Goal: Task Accomplishment & Management: Complete application form

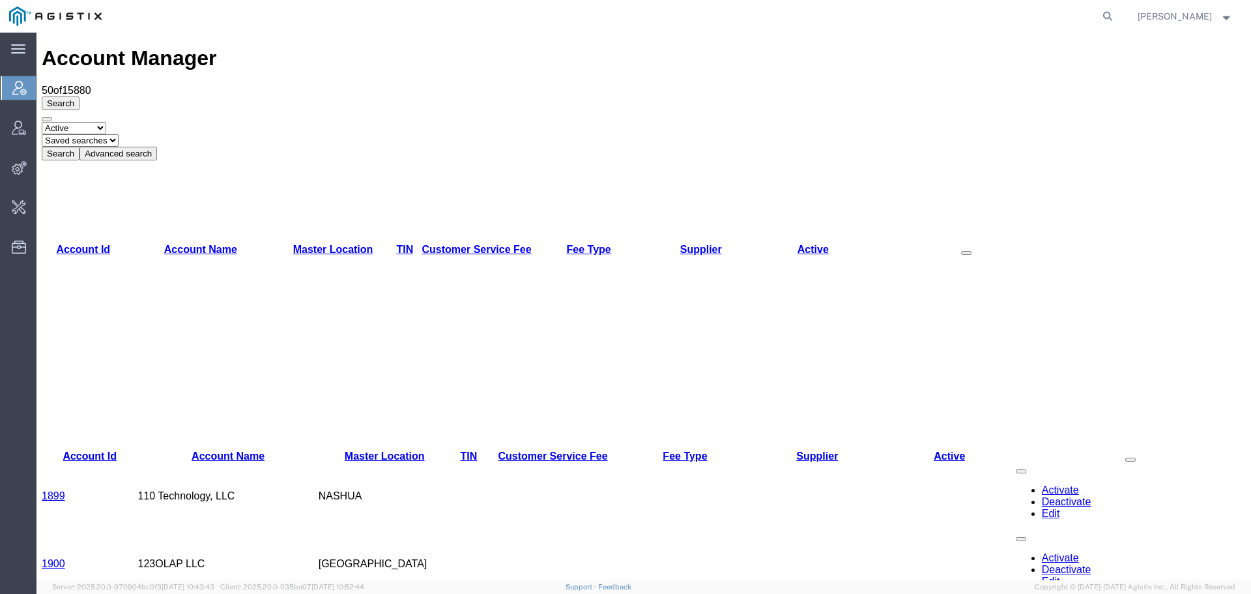
click at [1119, 5] on form at bounding box center [1108, 16] width 21 height 33
click at [1117, 13] on icon at bounding box center [1108, 16] width 18 height 18
click at [822, 18] on input "search" at bounding box center [901, 16] width 396 height 31
click at [780, 14] on input "search" at bounding box center [901, 16] width 396 height 31
paste input "57008312"
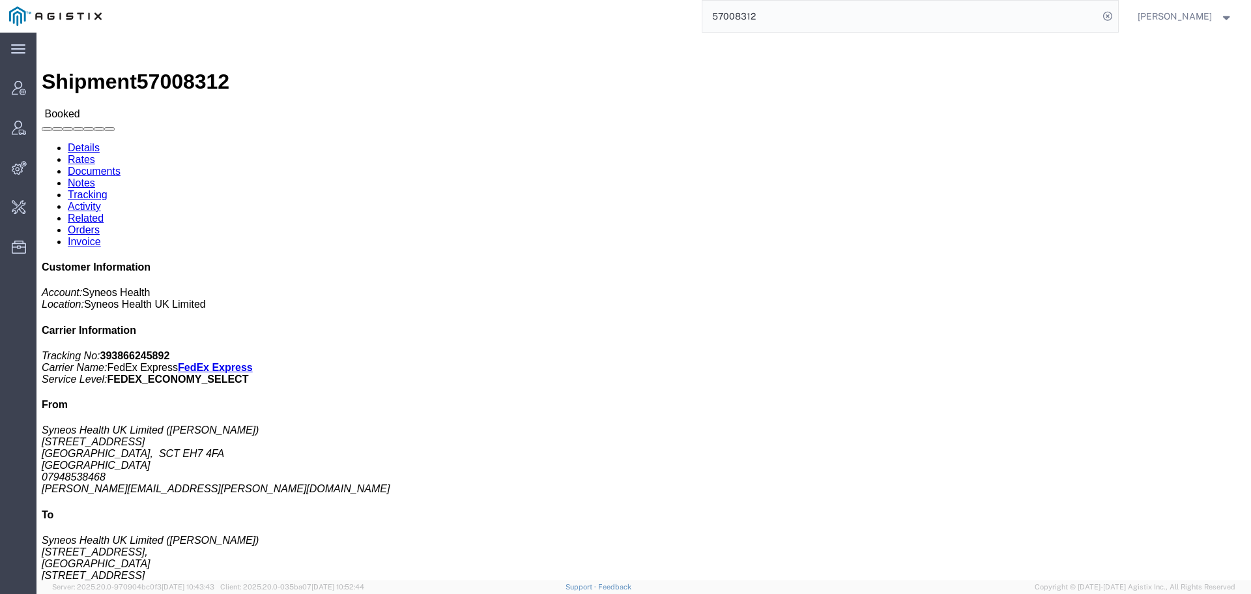
click link "Activity"
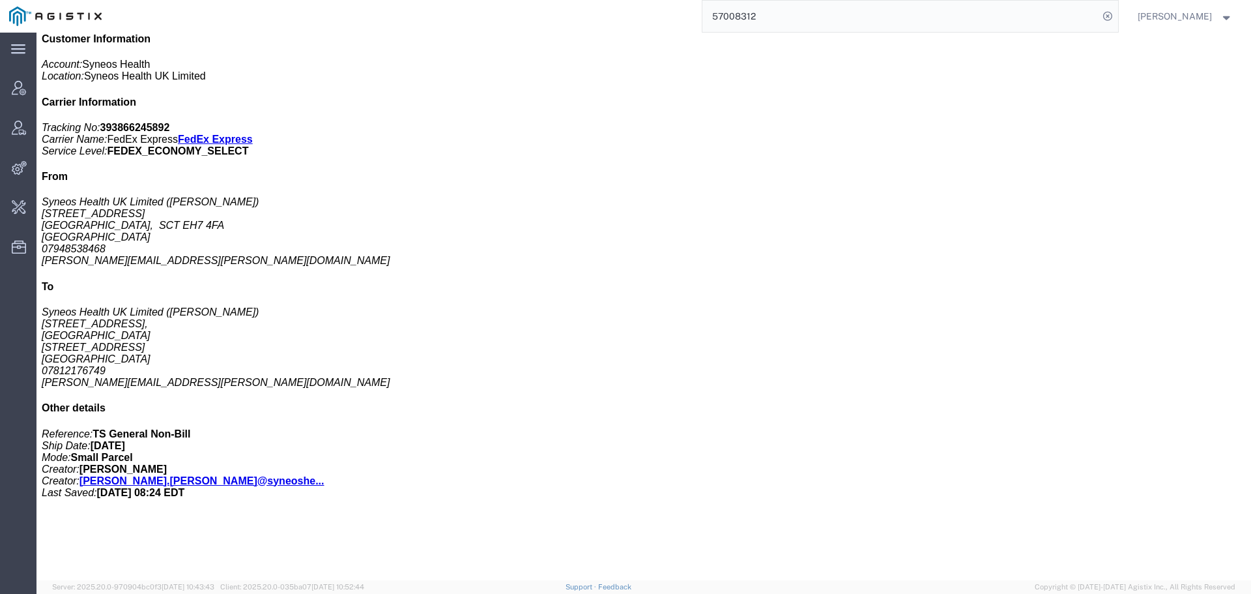
scroll to position [19, 0]
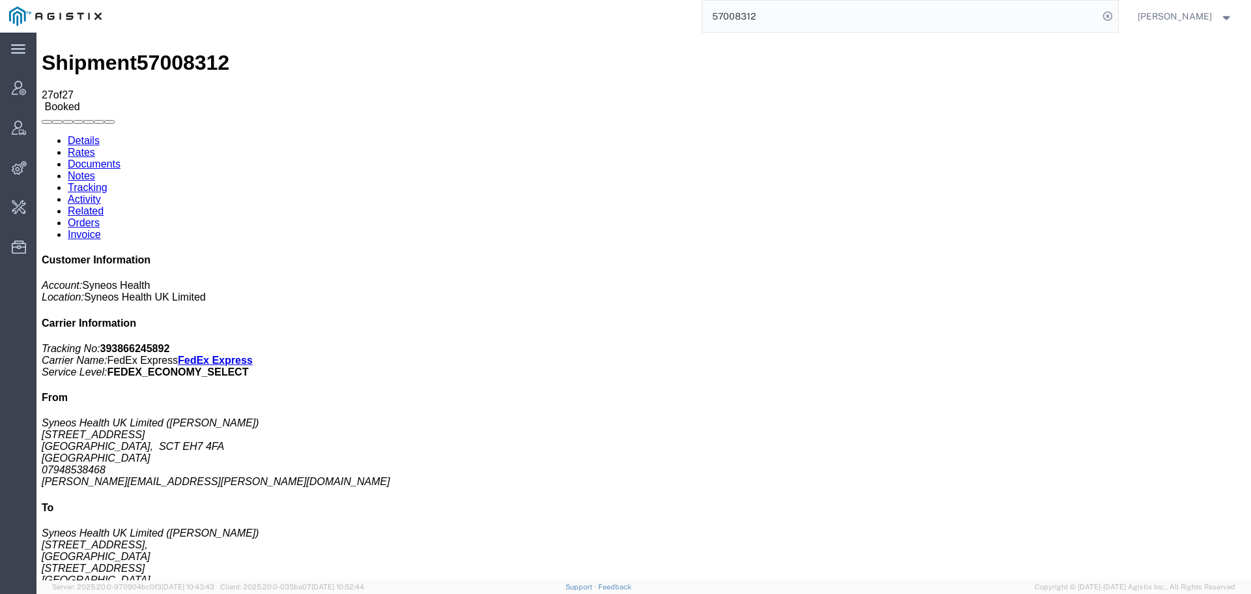
drag, startPoint x: 175, startPoint y: 86, endPoint x: 244, endPoint y: 86, distance: 69.1
click at [121, 158] on link "Documents" at bounding box center [94, 163] width 53 height 11
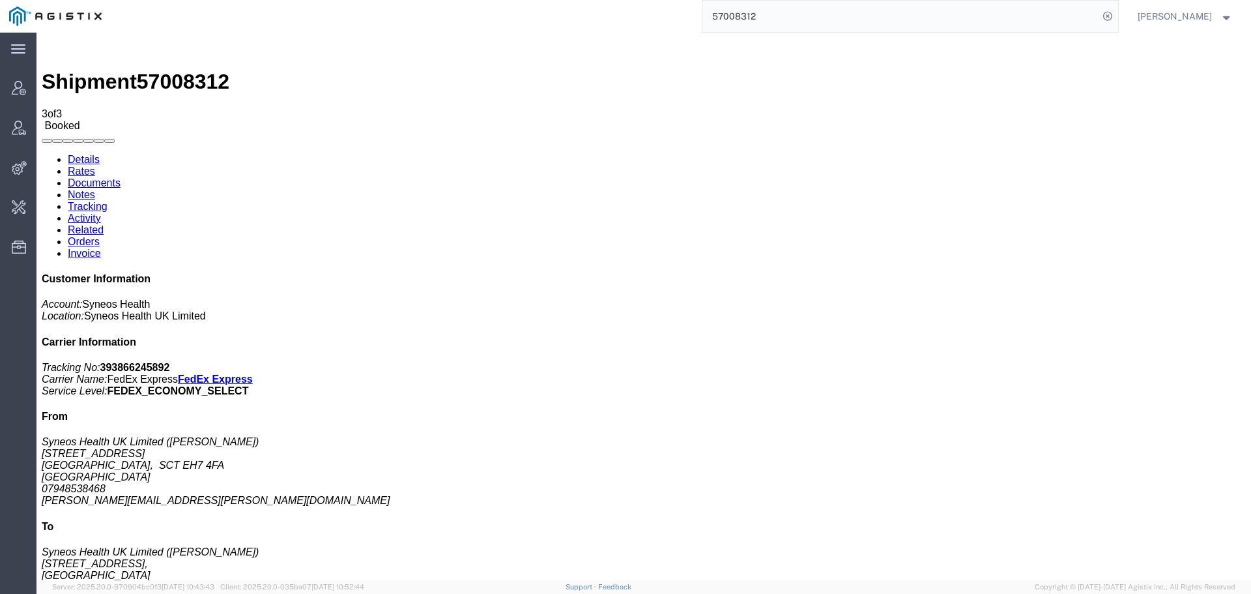
drag, startPoint x: 773, startPoint y: 23, endPoint x: 616, endPoint y: 31, distance: 156.6
click at [643, 27] on div "57008312" at bounding box center [614, 16] width 1007 height 33
type input "o"
click at [800, 22] on input "search" at bounding box center [901, 16] width 396 height 31
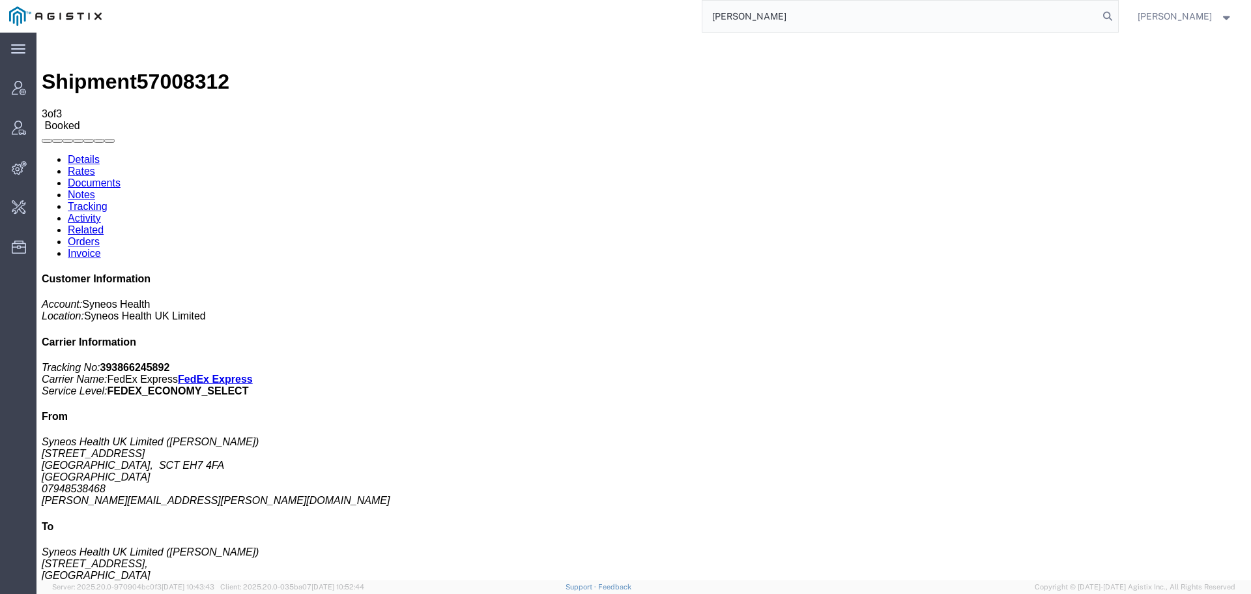
type input "mitchell"
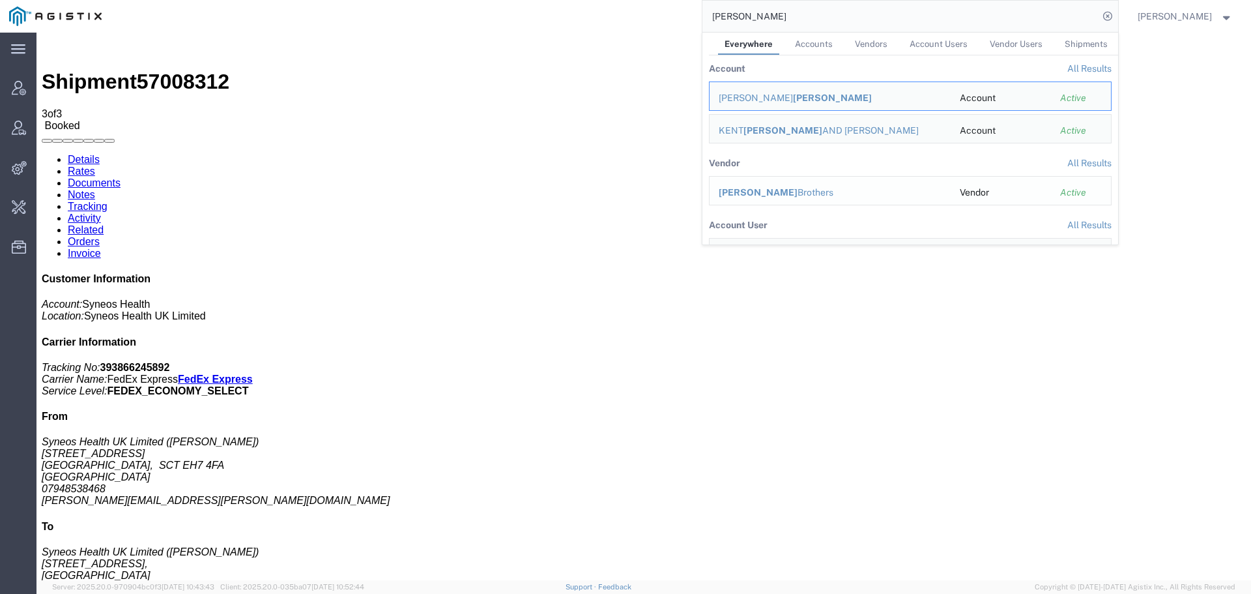
scroll to position [65, 0]
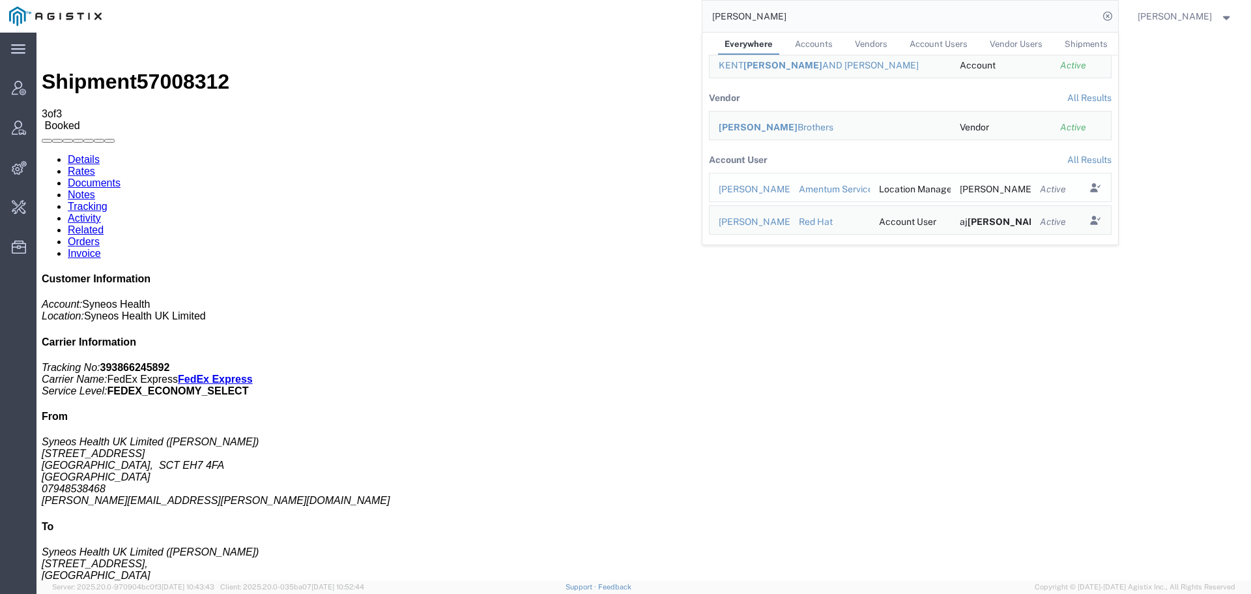
click at [1111, 187] on td "Search Results" at bounding box center [1095, 187] width 32 height 29
click at [1104, 187] on icon "Search Results" at bounding box center [1095, 188] width 18 height 18
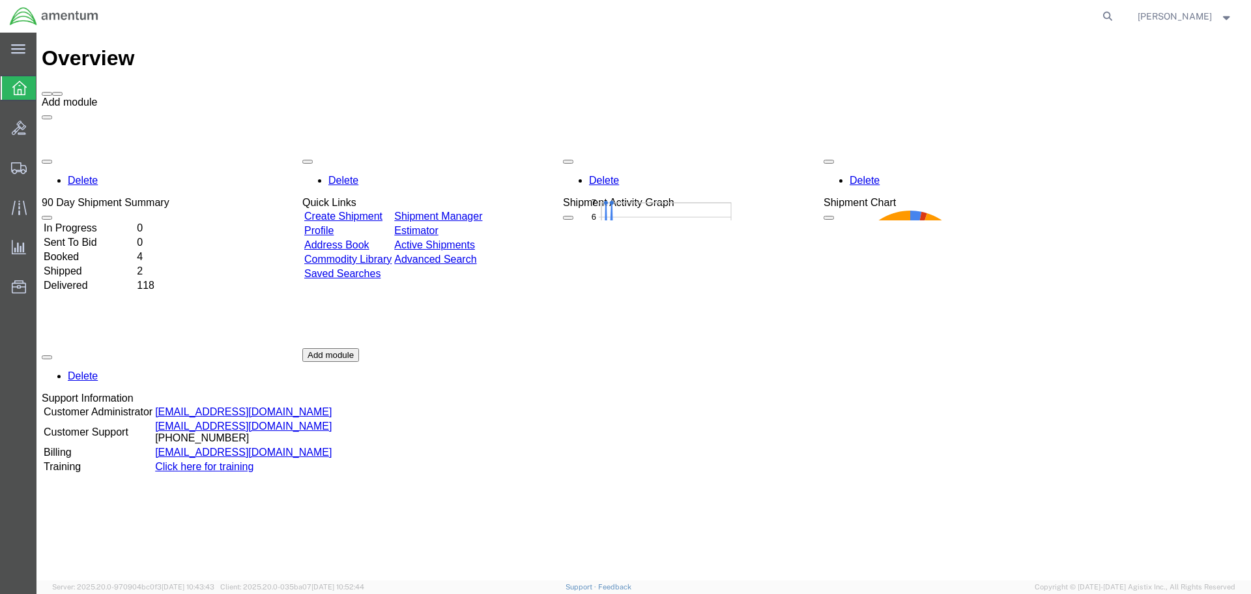
click at [1174, 8] on button "[PERSON_NAME]" at bounding box center [1185, 16] width 96 height 16
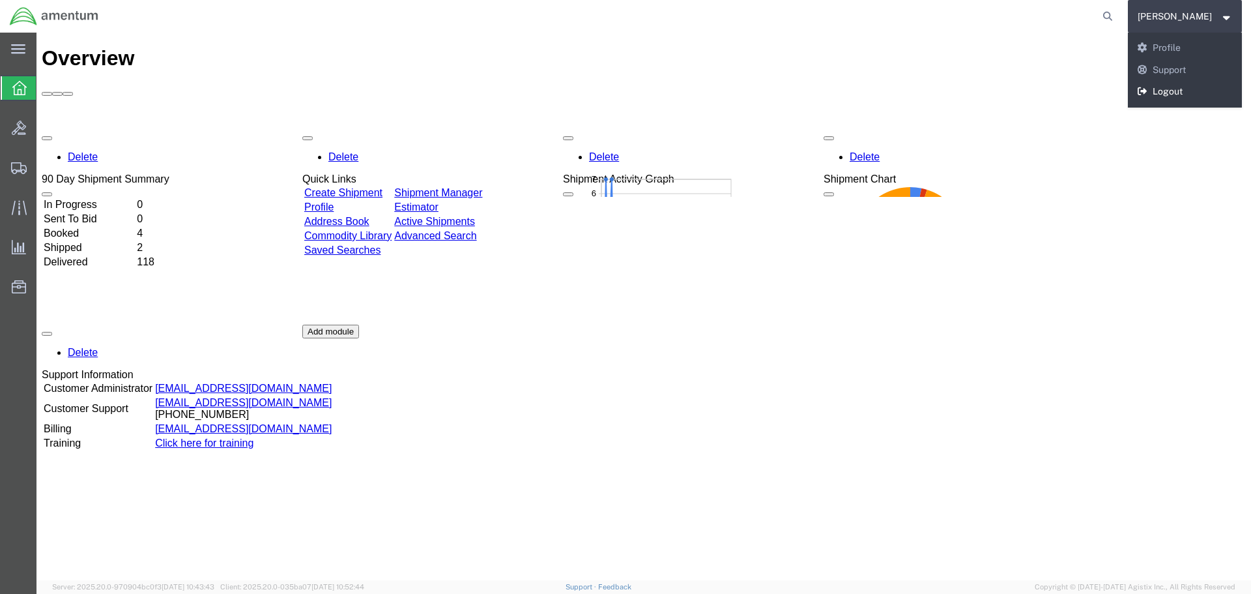
click at [1181, 93] on link "Logout" at bounding box center [1185, 92] width 115 height 22
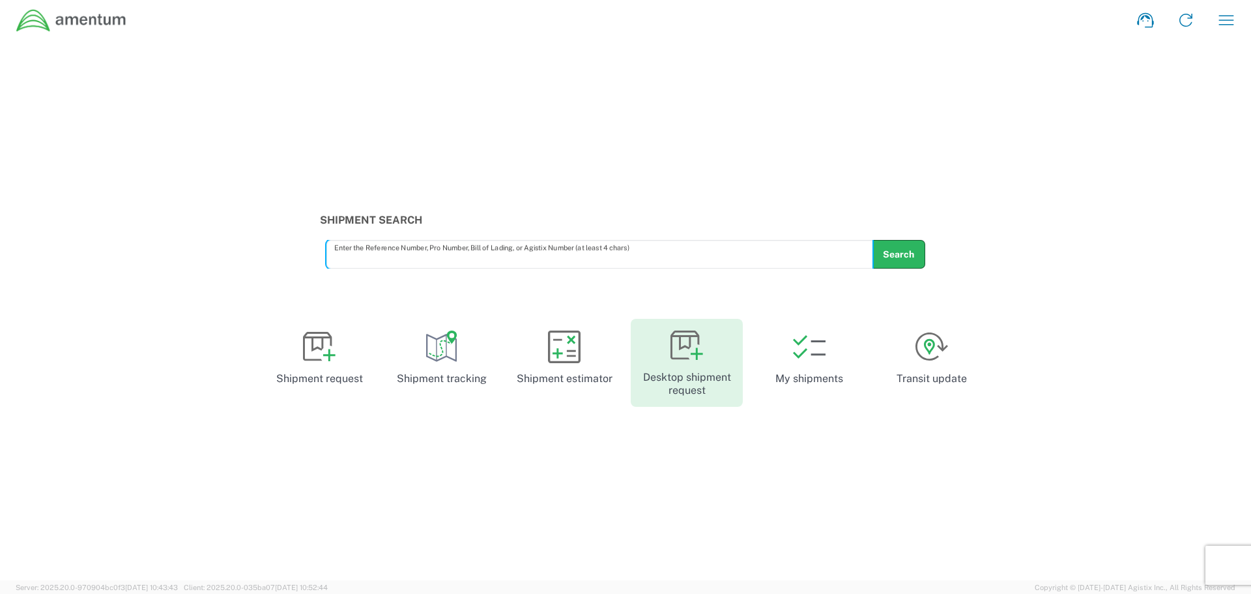
click at [683, 355] on icon at bounding box center [687, 345] width 33 height 33
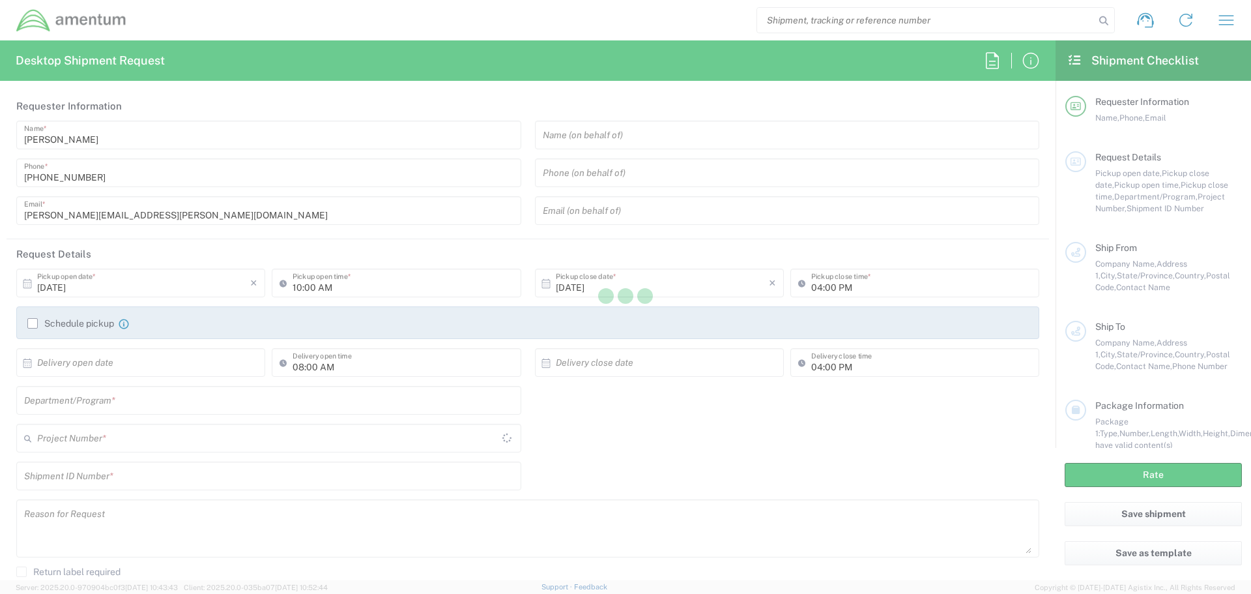
type input "[GEOGRAPHIC_DATA]"
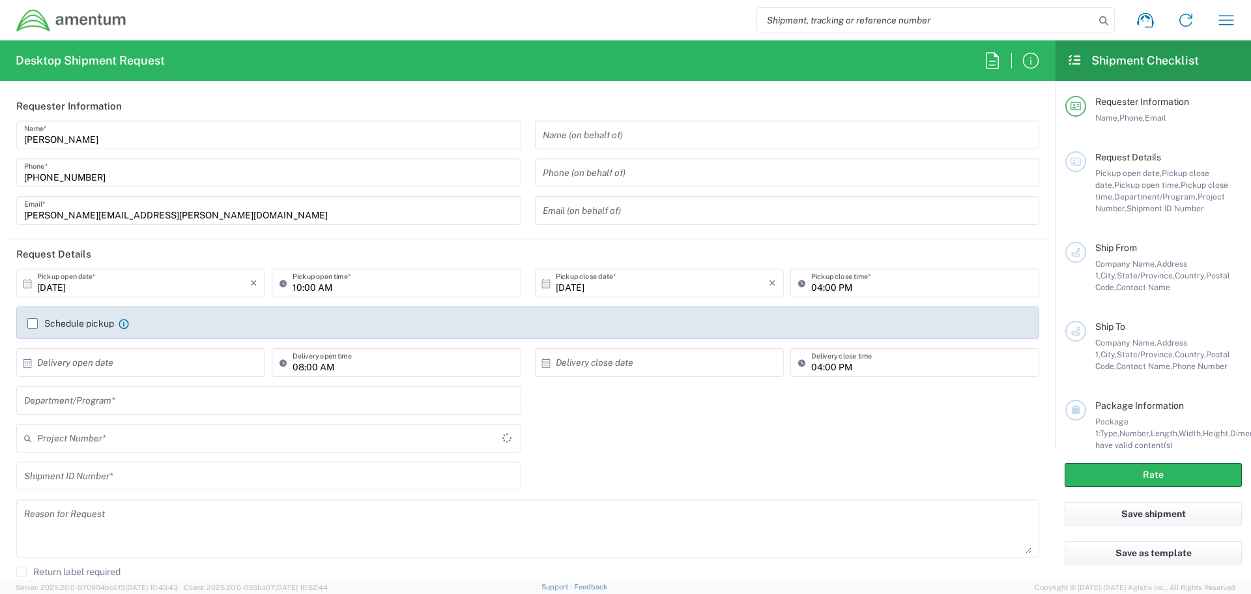
type input "AUTEC"
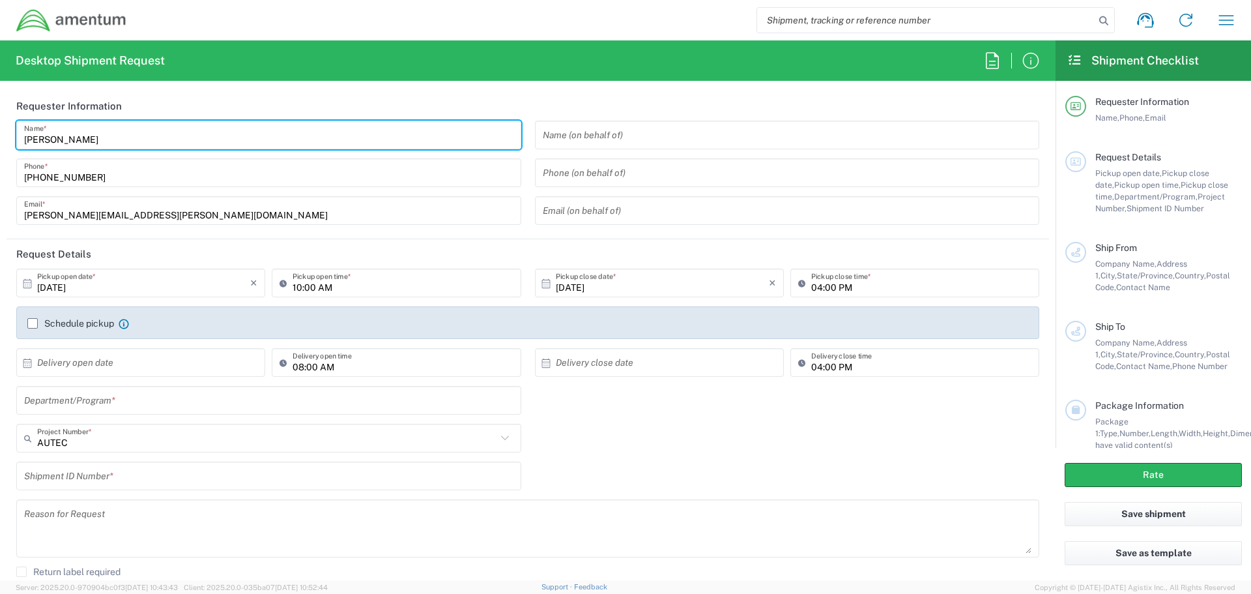
drag, startPoint x: 89, startPoint y: 141, endPoint x: -139, endPoint y: 126, distance: 227.9
click at [0, 126] on html "Shipment request Shipment tracking Shipment estimator Desktop shipment request …" at bounding box center [625, 297] width 1251 height 594
type input "TEST-CARRIEV"
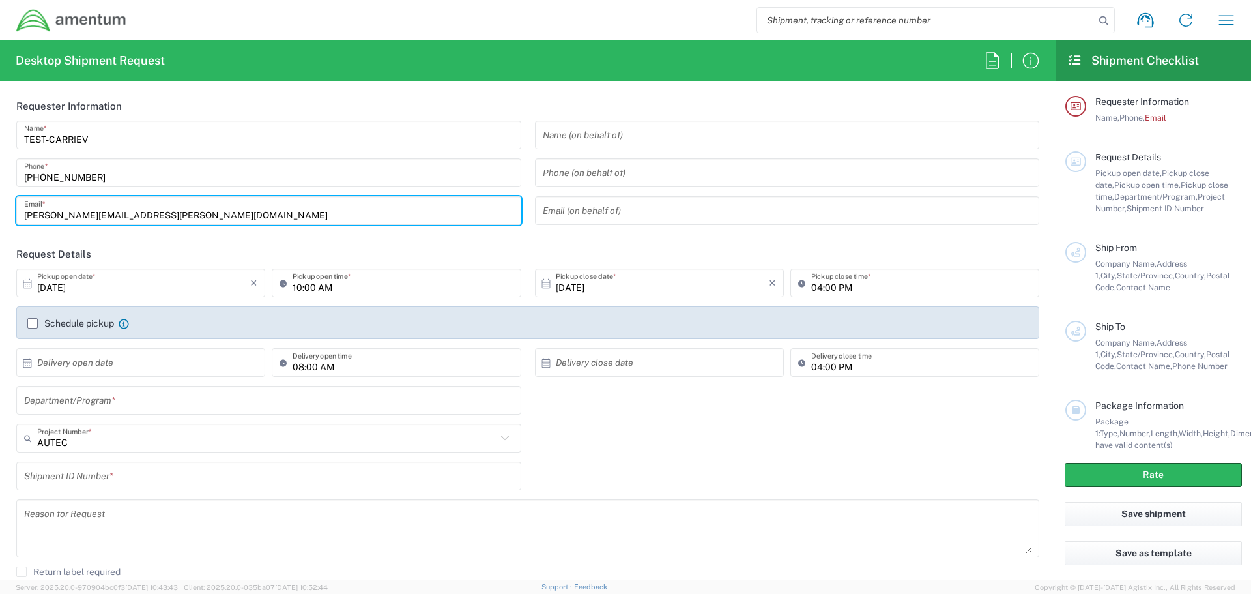
type input "T"
type input "CVIRGILIO@AGISTIX.COM"
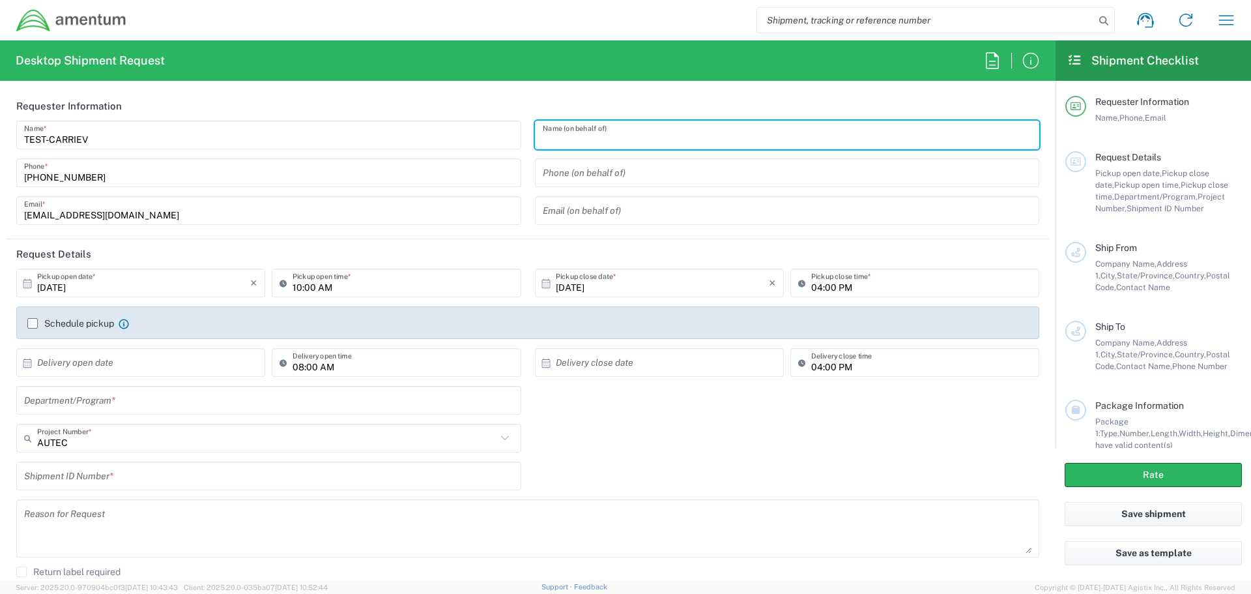
click at [242, 398] on input "text" at bounding box center [268, 400] width 489 height 23
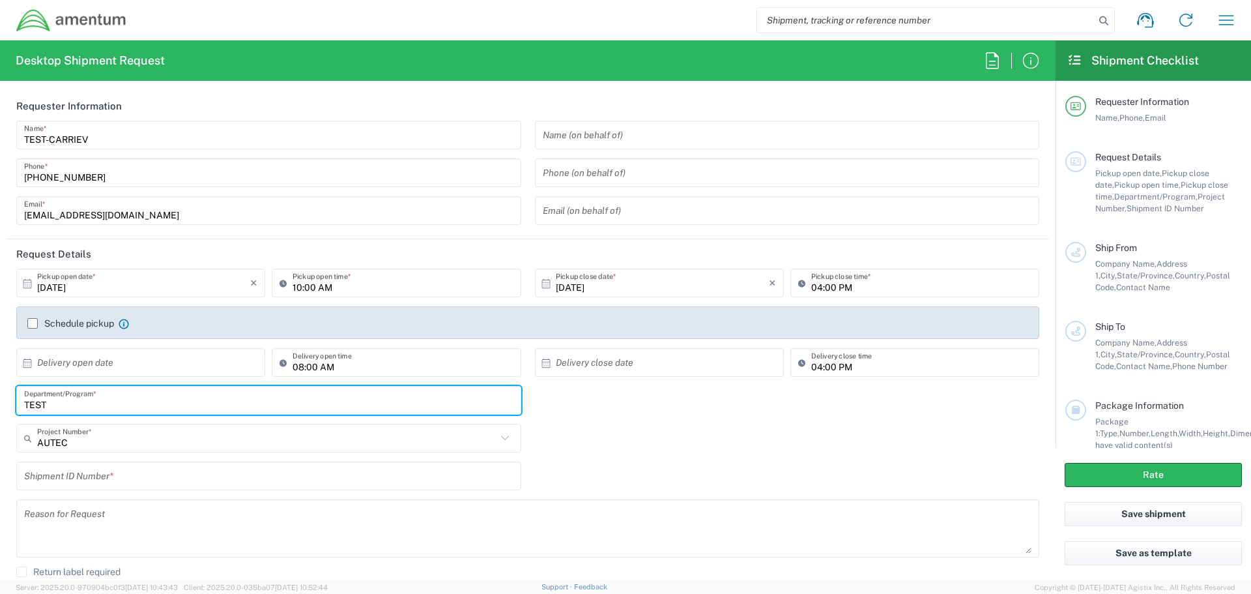
type input "TEST"
click at [254, 433] on input "text" at bounding box center [266, 438] width 459 height 23
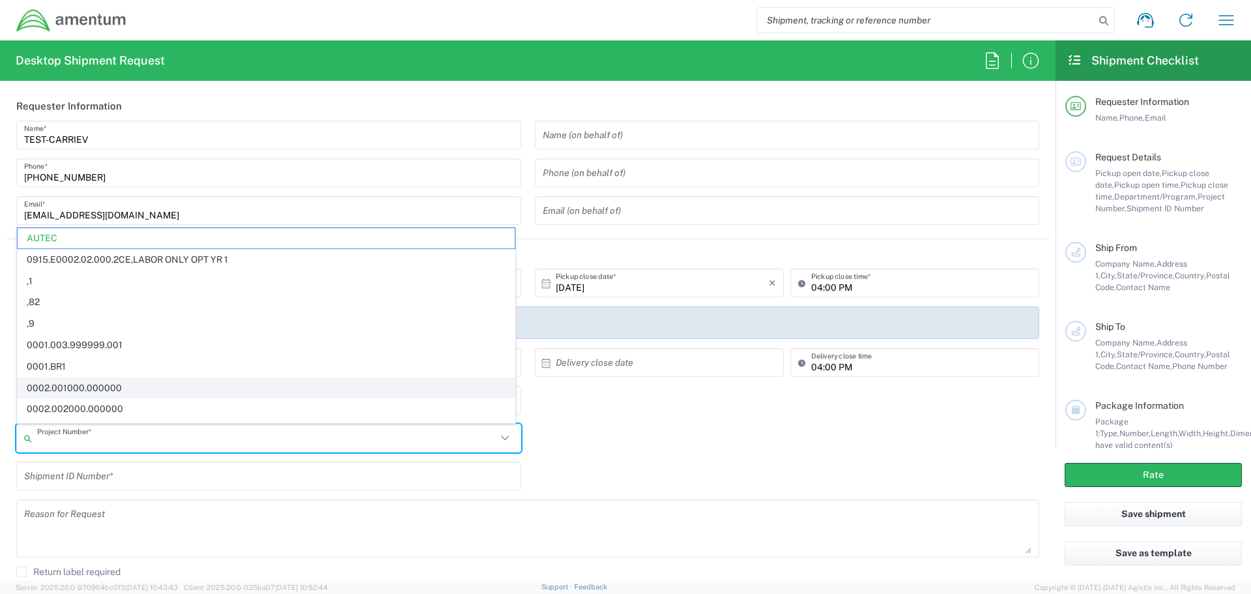
click at [254, 384] on span "0002.001000.000000" at bounding box center [266, 388] width 497 height 20
type input "0002.001000.000000"
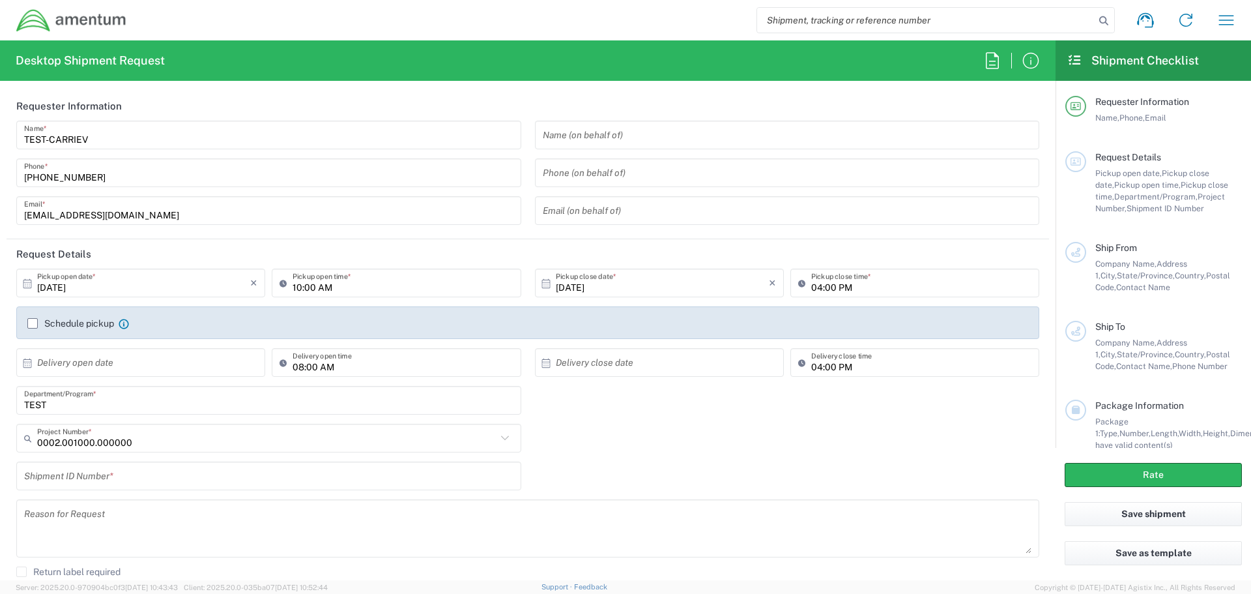
scroll to position [65, 0]
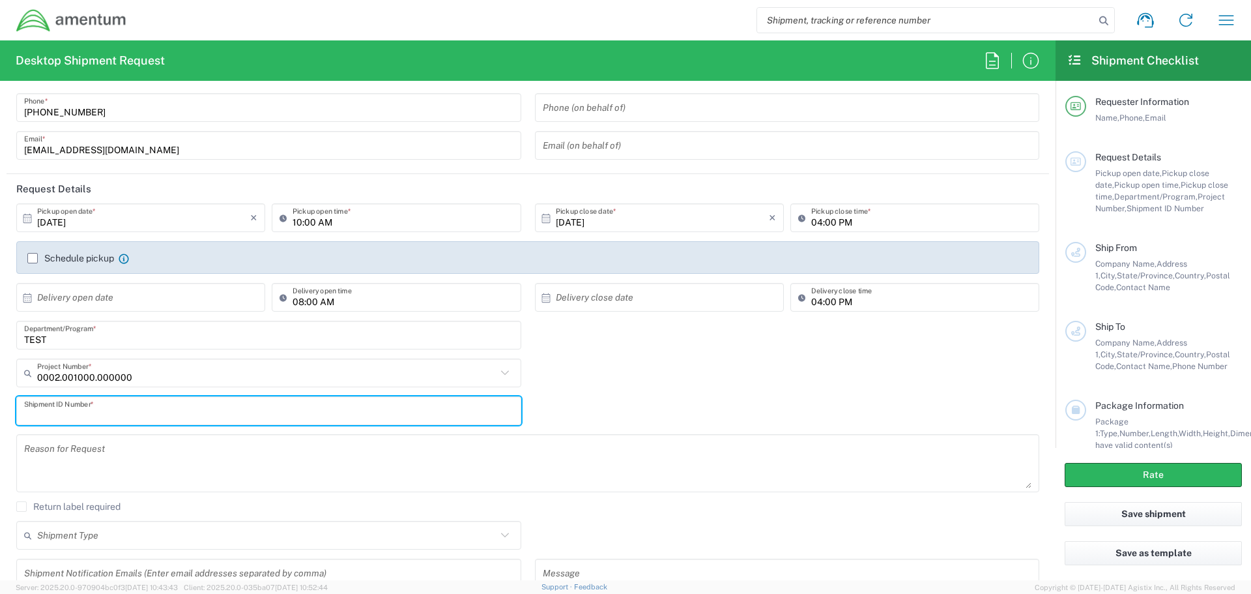
click at [235, 418] on input "text" at bounding box center [268, 410] width 489 height 23
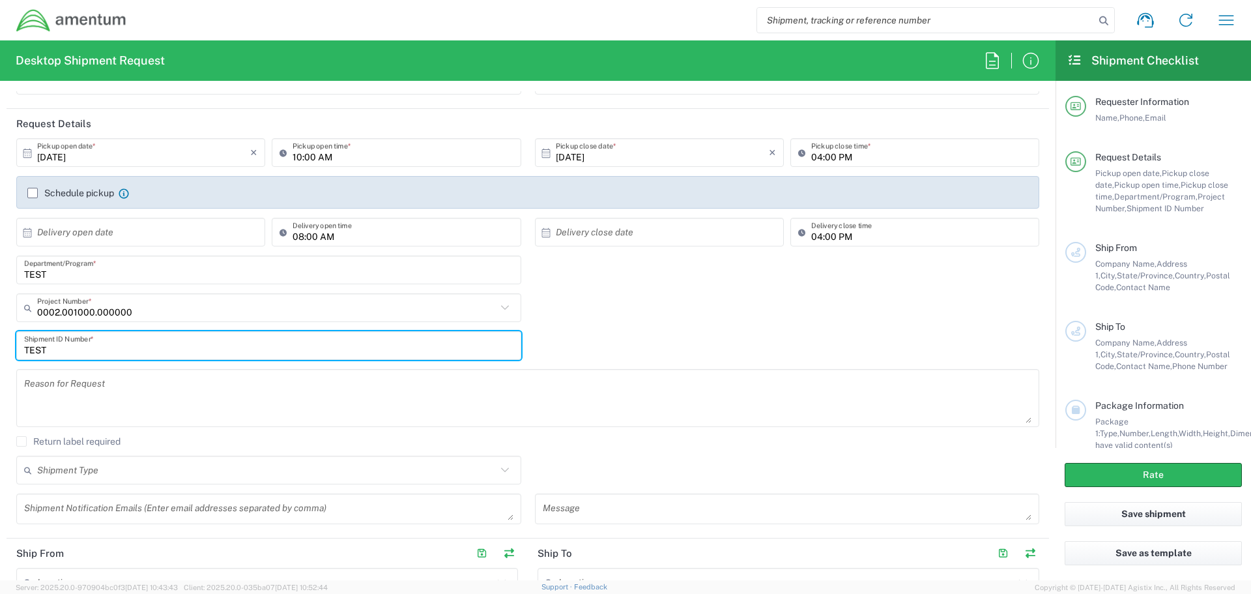
type input "TEST"
click at [242, 404] on textarea at bounding box center [527, 398] width 1007 height 50
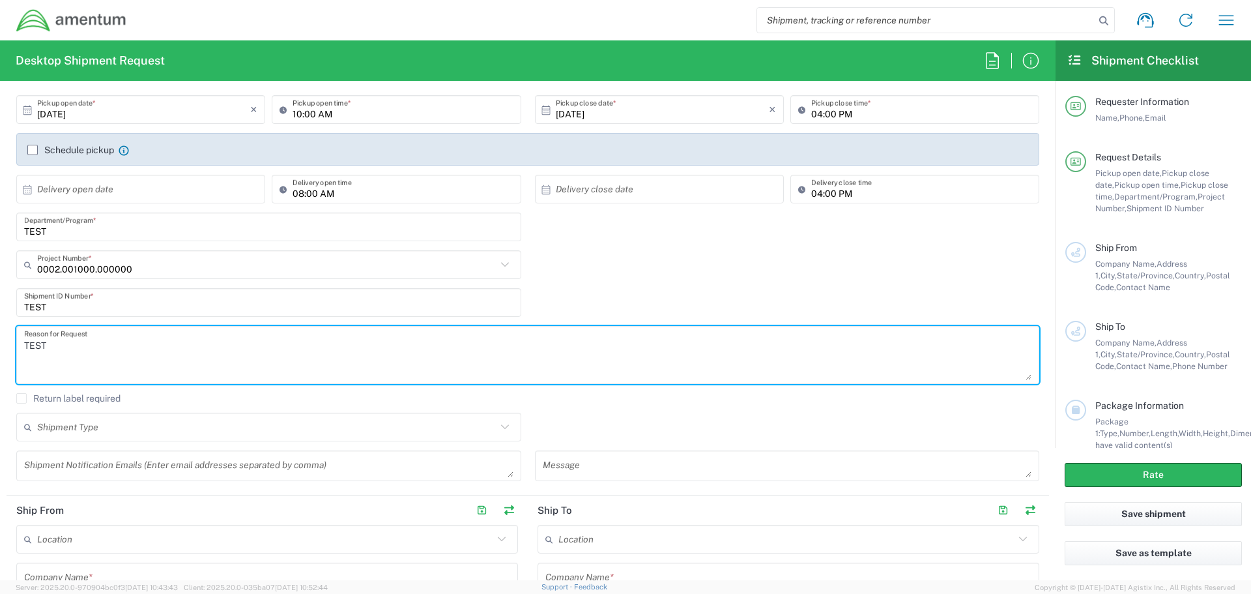
scroll to position [261, 0]
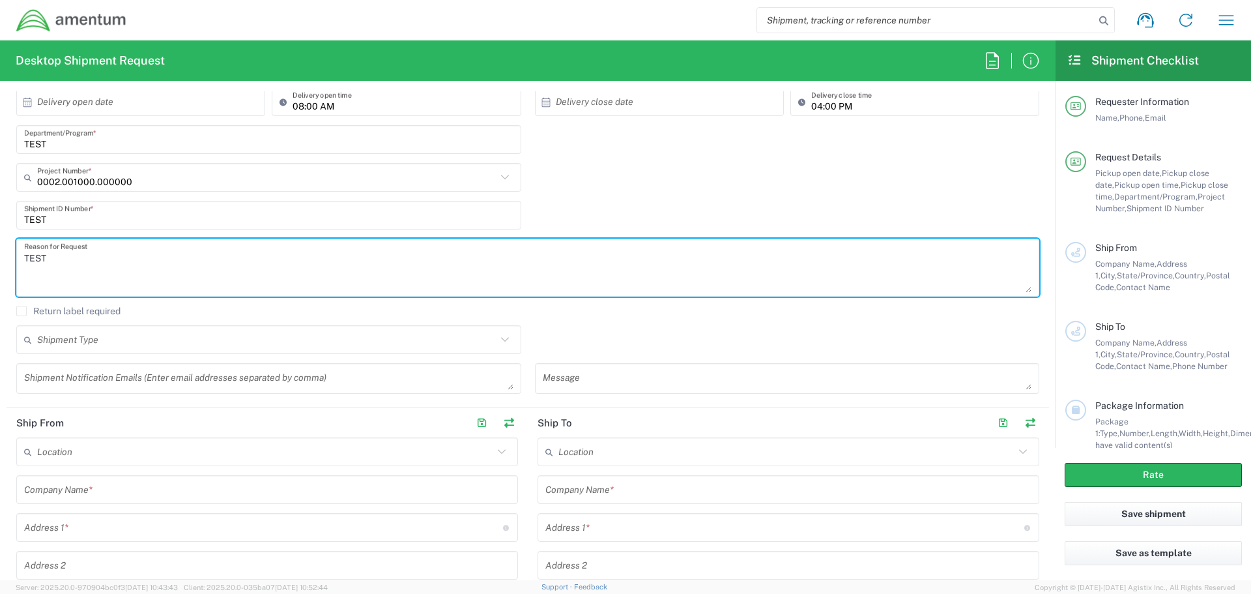
type textarea "TEST"
click at [209, 341] on input "text" at bounding box center [266, 339] width 459 height 23
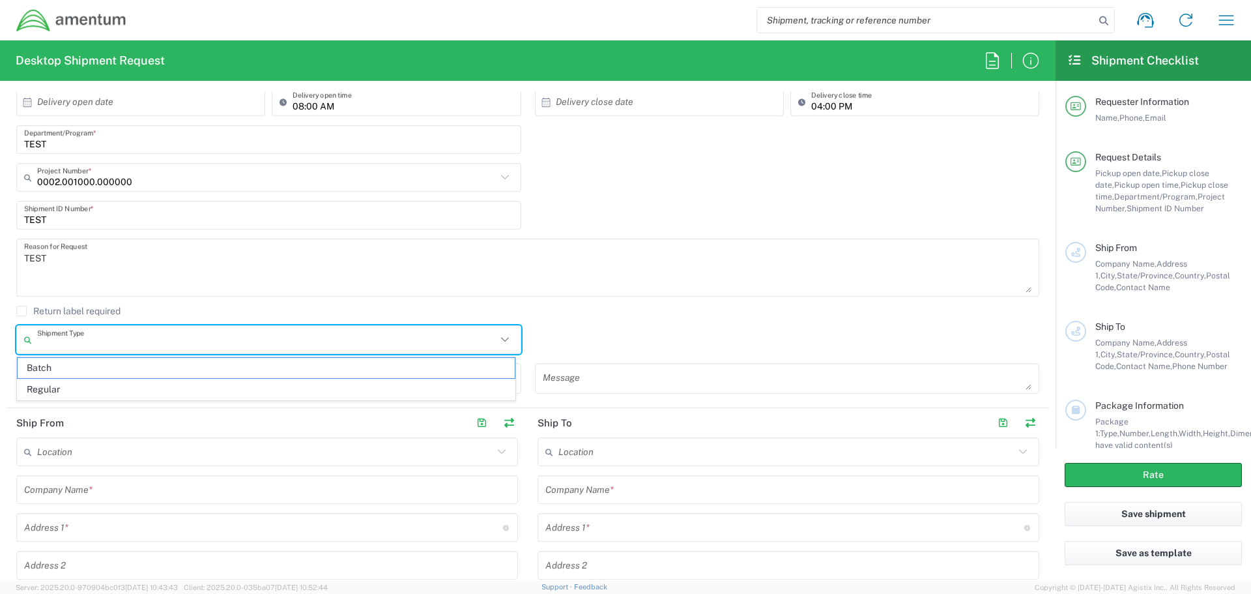
click at [547, 330] on div "Shipment Type Batch Regular" at bounding box center [528, 344] width 1037 height 38
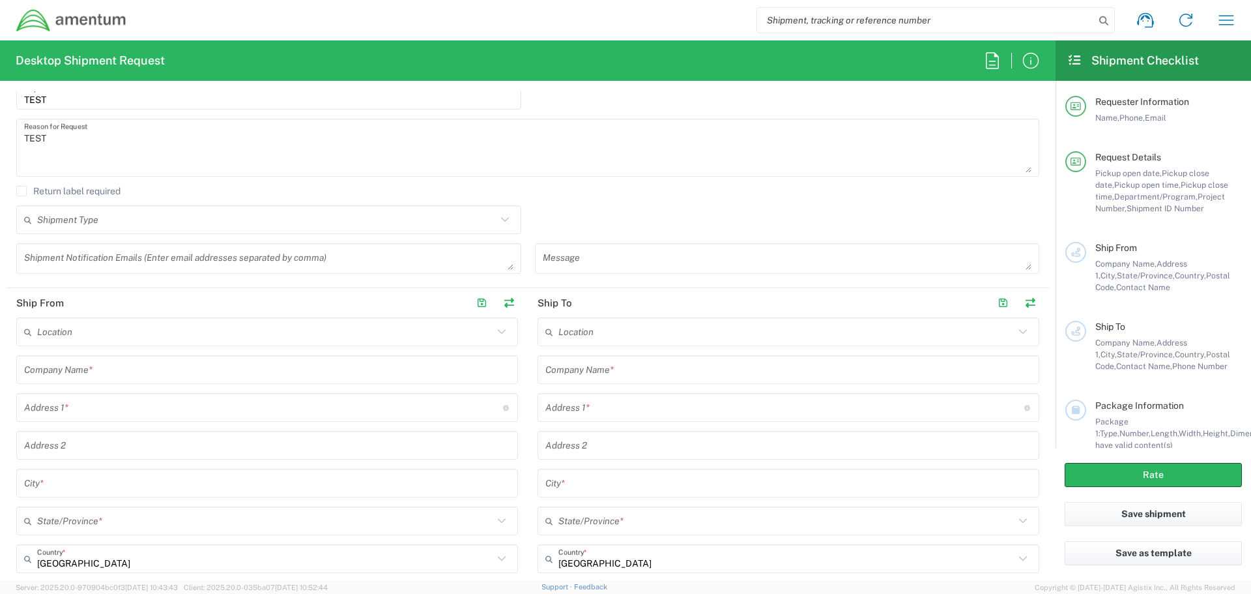
scroll to position [391, 0]
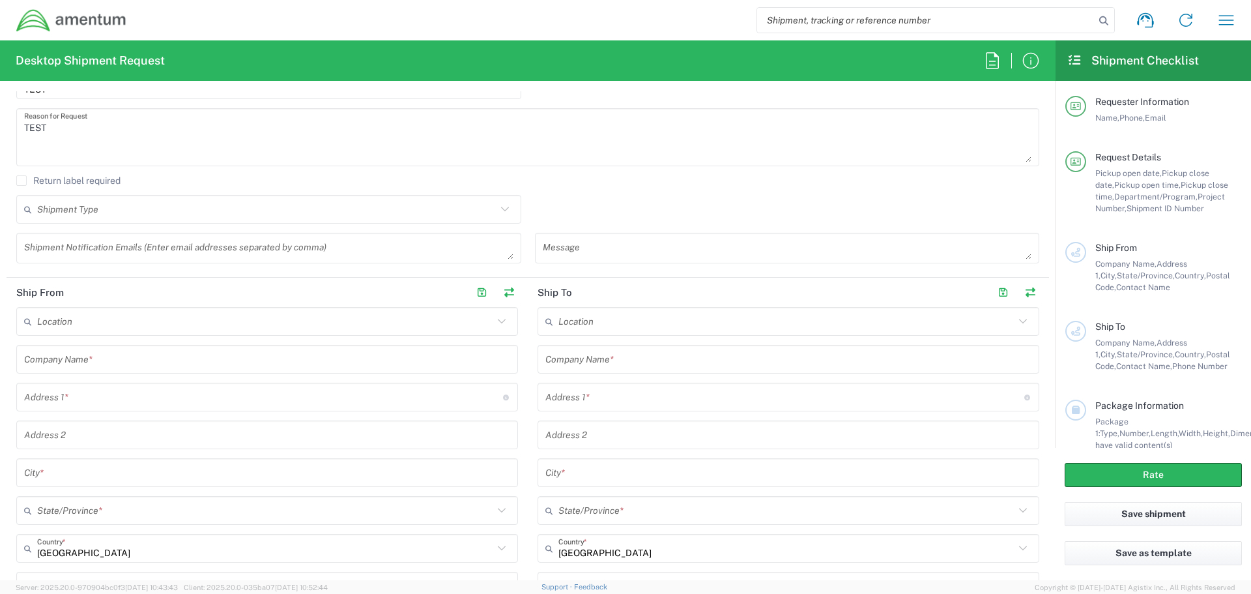
click at [326, 317] on input "text" at bounding box center [265, 321] width 456 height 23
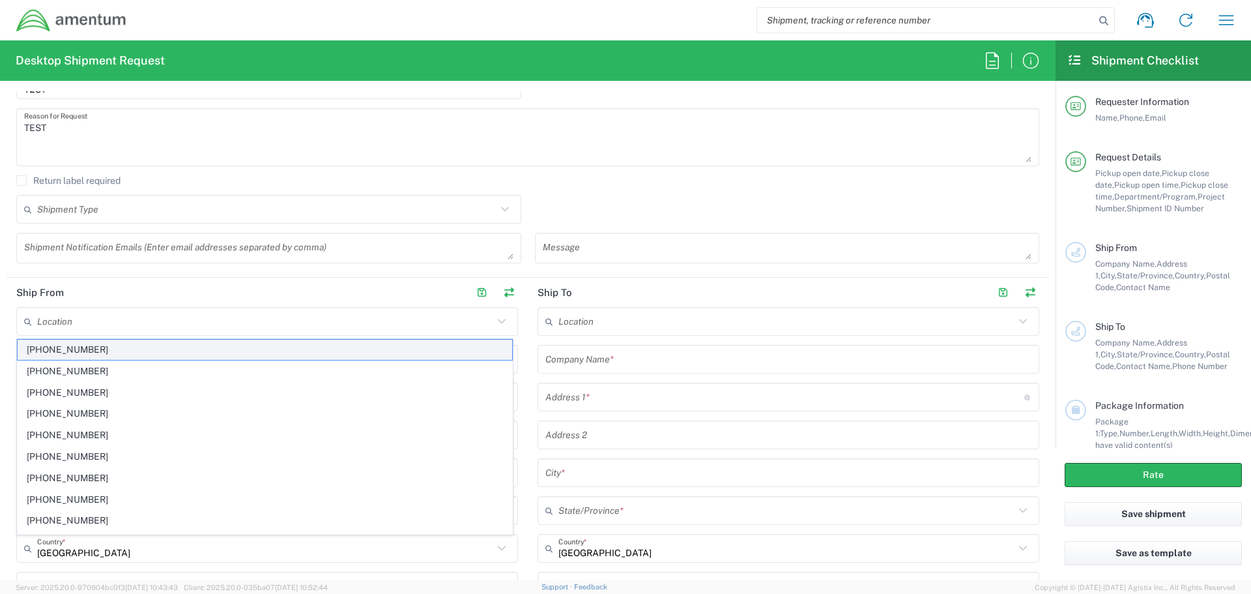
click at [286, 342] on span "1002-4122-6" at bounding box center [265, 350] width 495 height 20
type input "1002-4122-6"
type input "Amentum Services, Inc"
type input "20501 SENECA MEADOWS PKWY"
type input "STE 300"
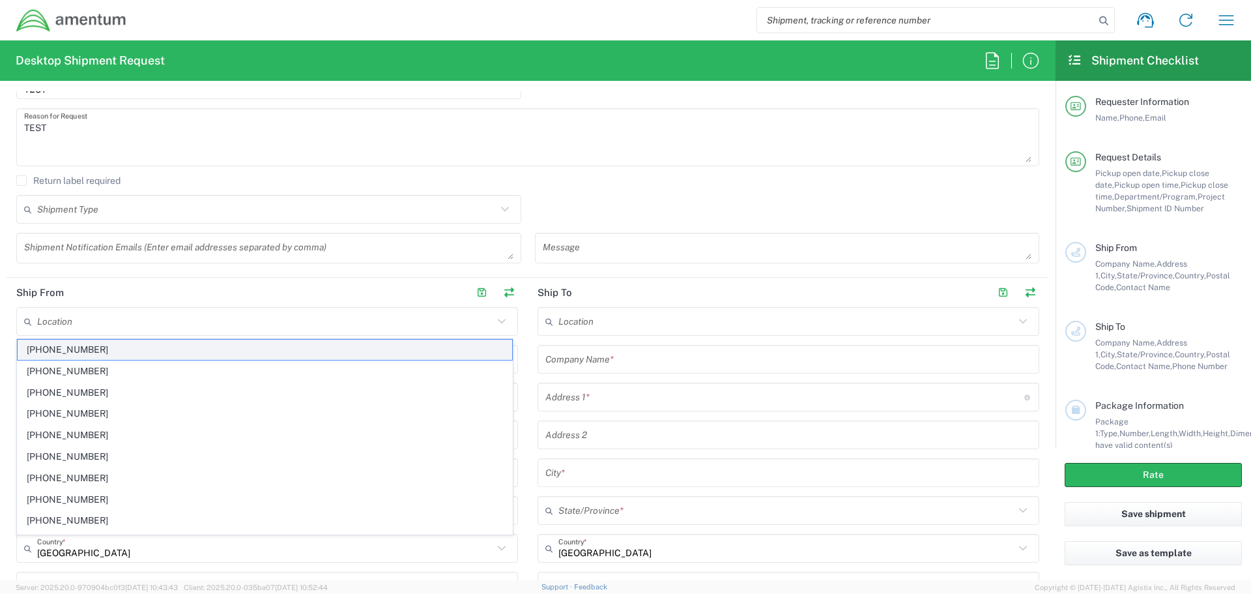
type input "GERMANTOWN"
type input "[US_STATE]"
type input "20876"
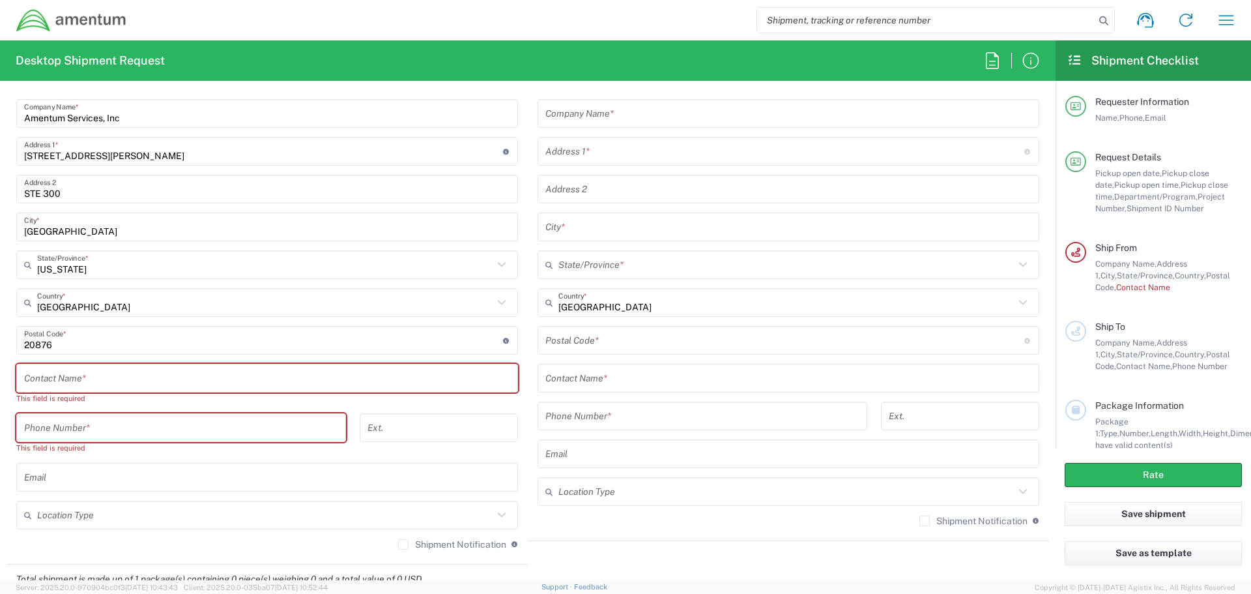
scroll to position [652, 0]
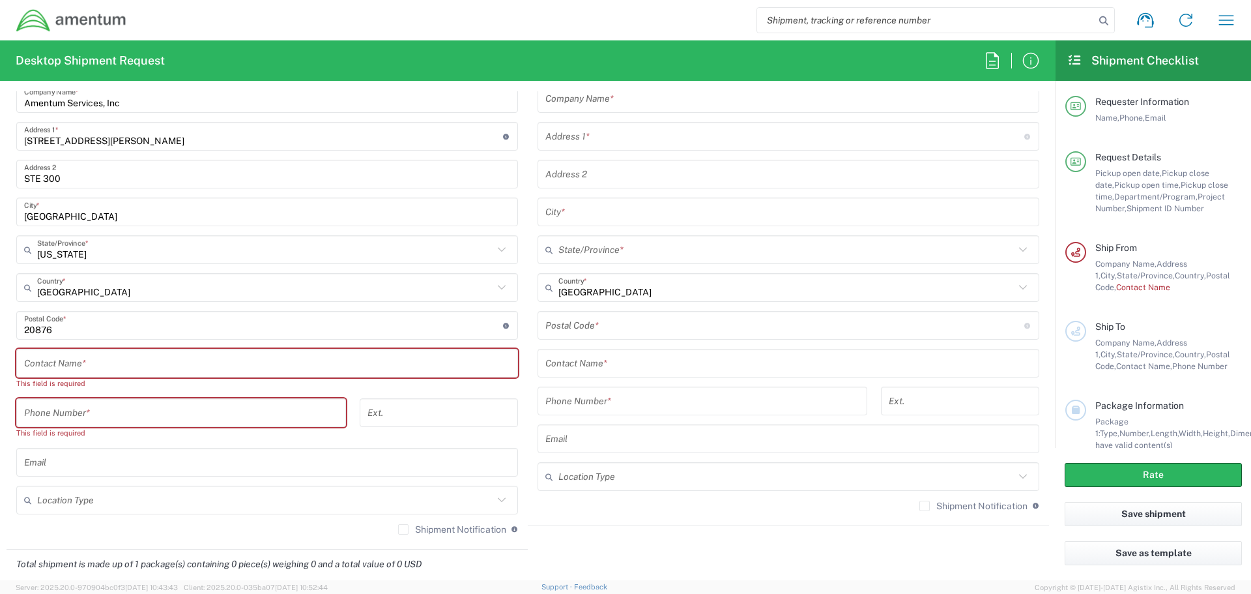
click at [162, 370] on input "text" at bounding box center [267, 363] width 486 height 23
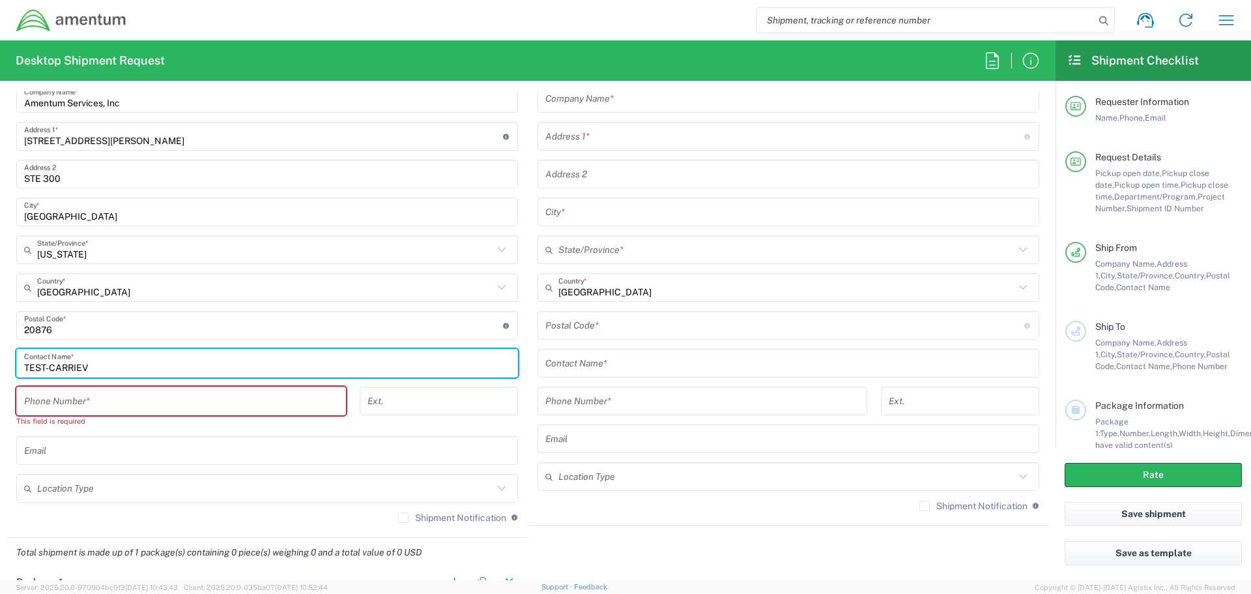
type input "TEST-CARRIEV"
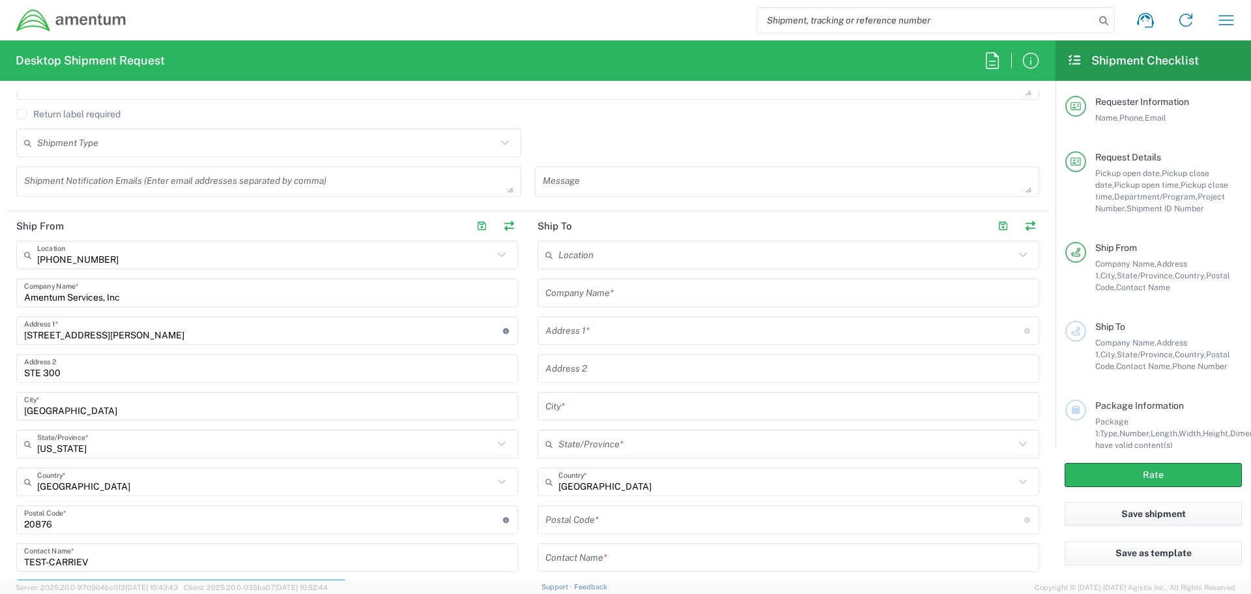
scroll to position [456, 0]
type input "1234567890"
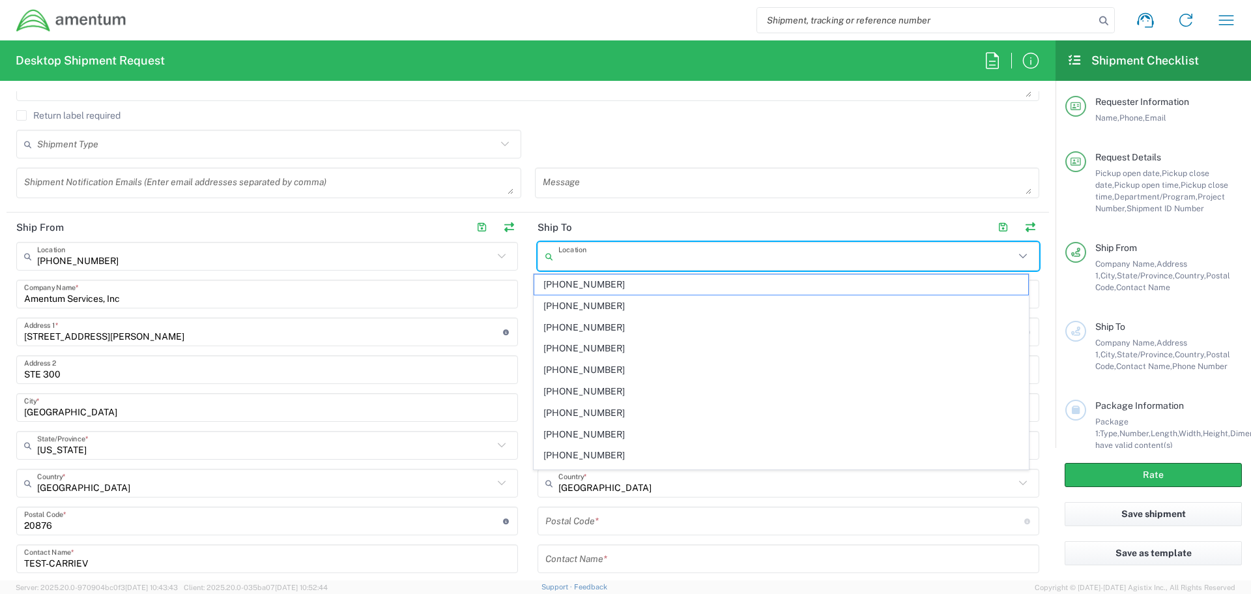
click at [644, 260] on input "text" at bounding box center [786, 256] width 456 height 23
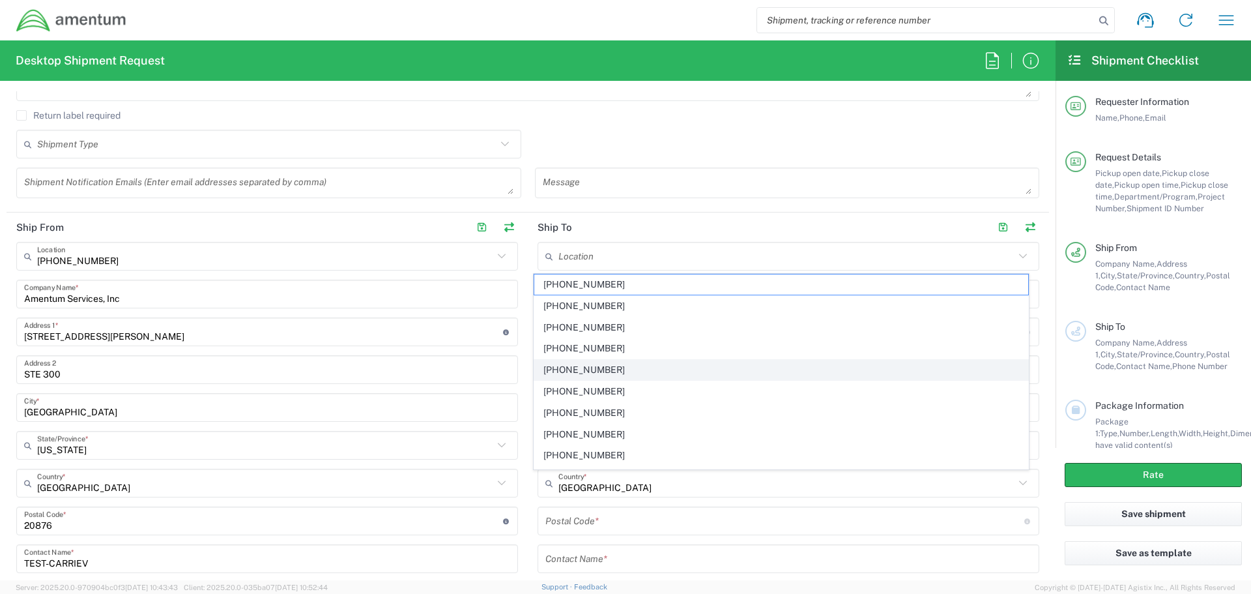
click at [635, 372] on span "1369-6441-0" at bounding box center [781, 370] width 495 height 20
type input "1369-6441-0"
type input "Amentum Services, Inc"
type input "4800 WESTFIELDS BLVD STE 400"
type input "SUITE 400"
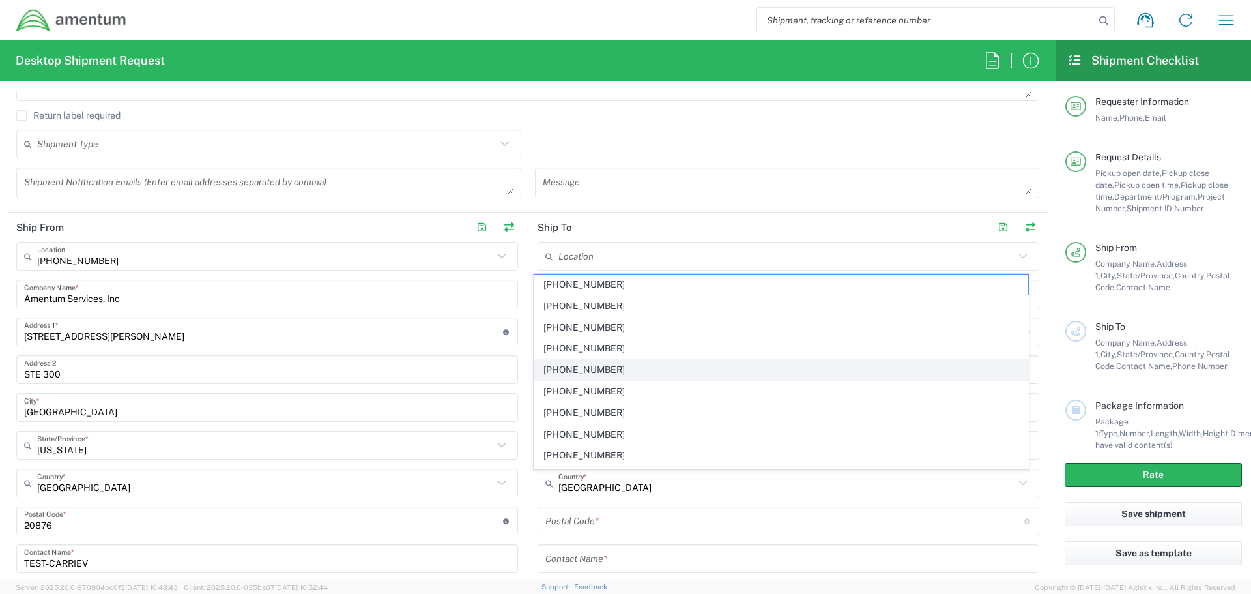
type input "CHANTILLY"
type input "[US_STATE]"
type input "20151"
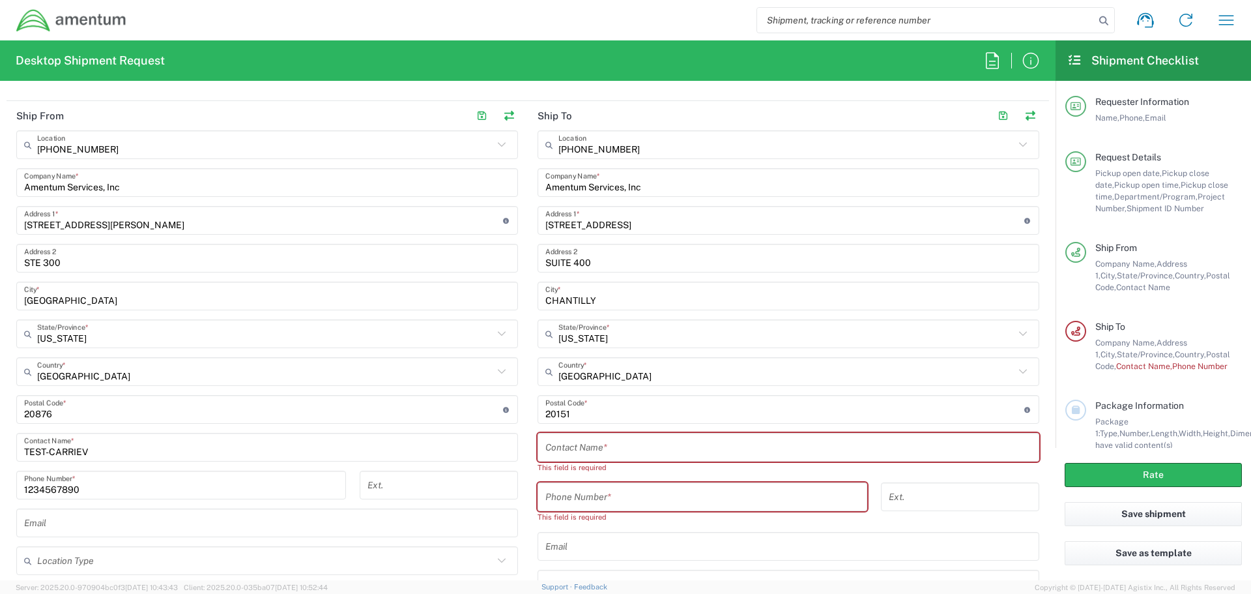
scroll to position [587, 0]
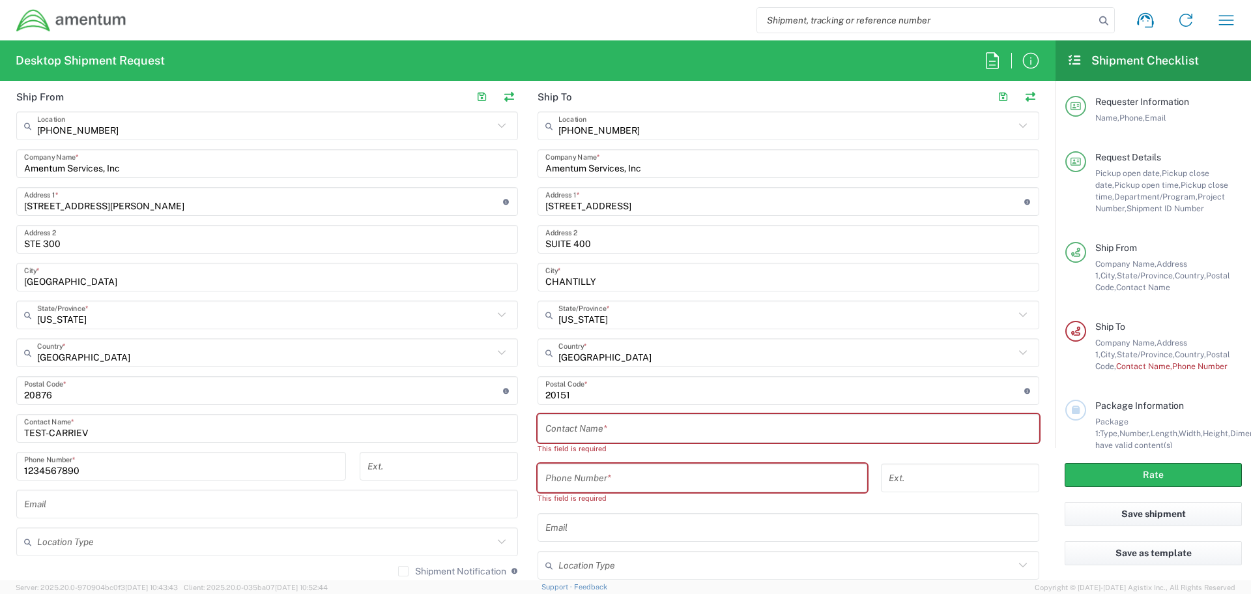
click at [618, 424] on input "text" at bounding box center [788, 428] width 486 height 23
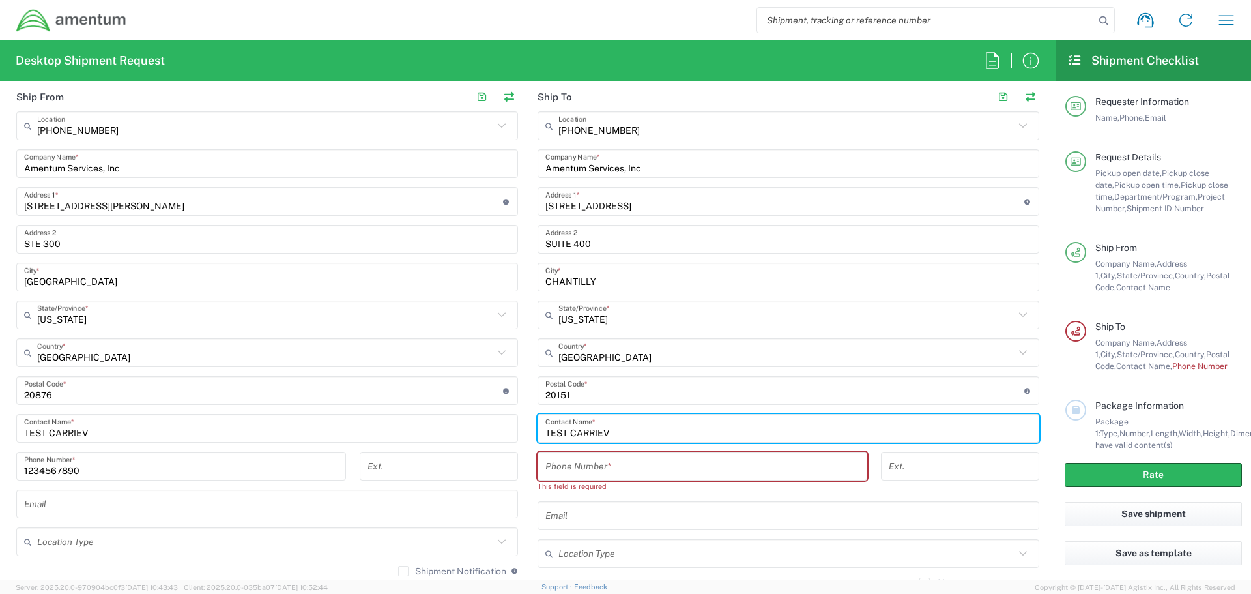
type input "TEST-CARRIEV"
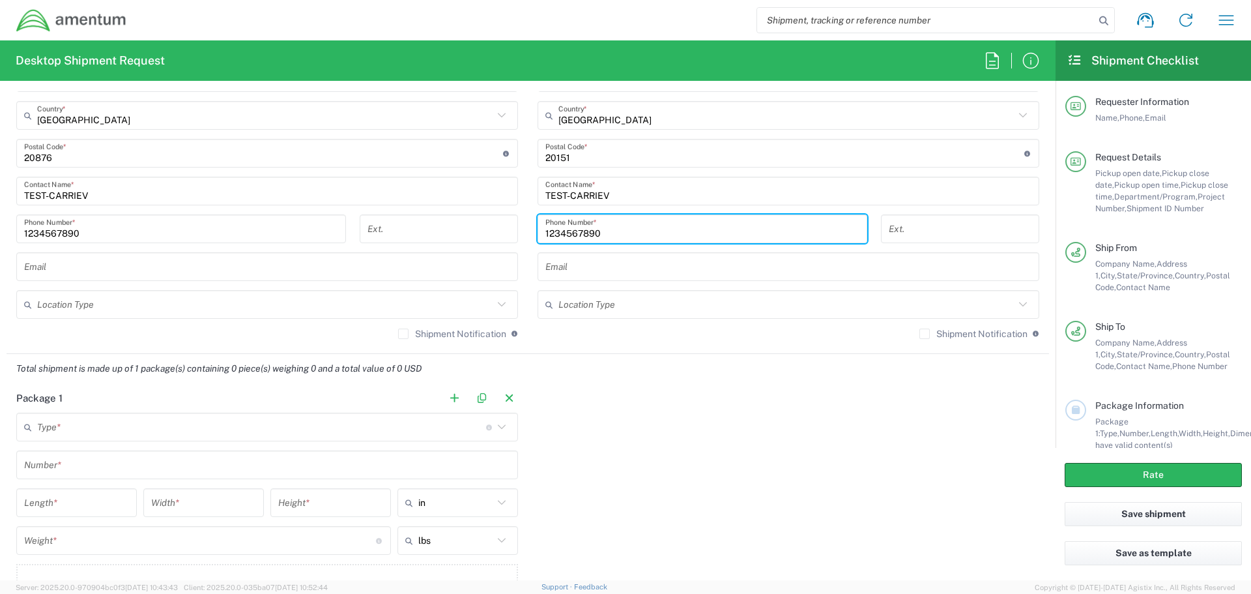
scroll to position [847, 0]
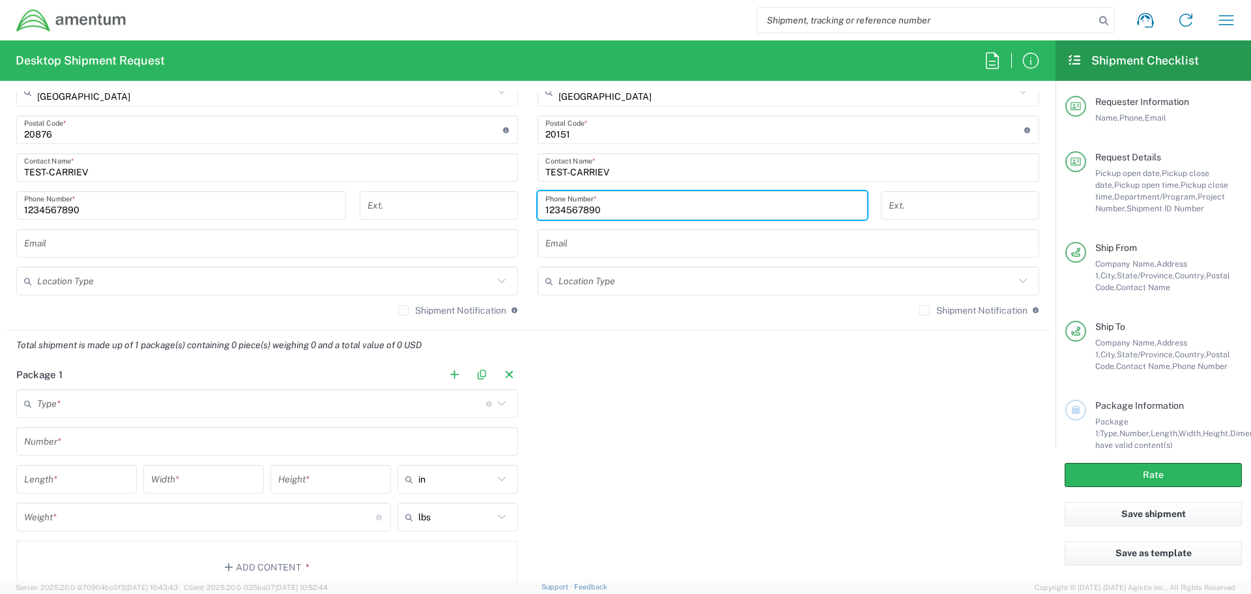
type input "1234567890"
click at [297, 410] on input "text" at bounding box center [261, 403] width 449 height 23
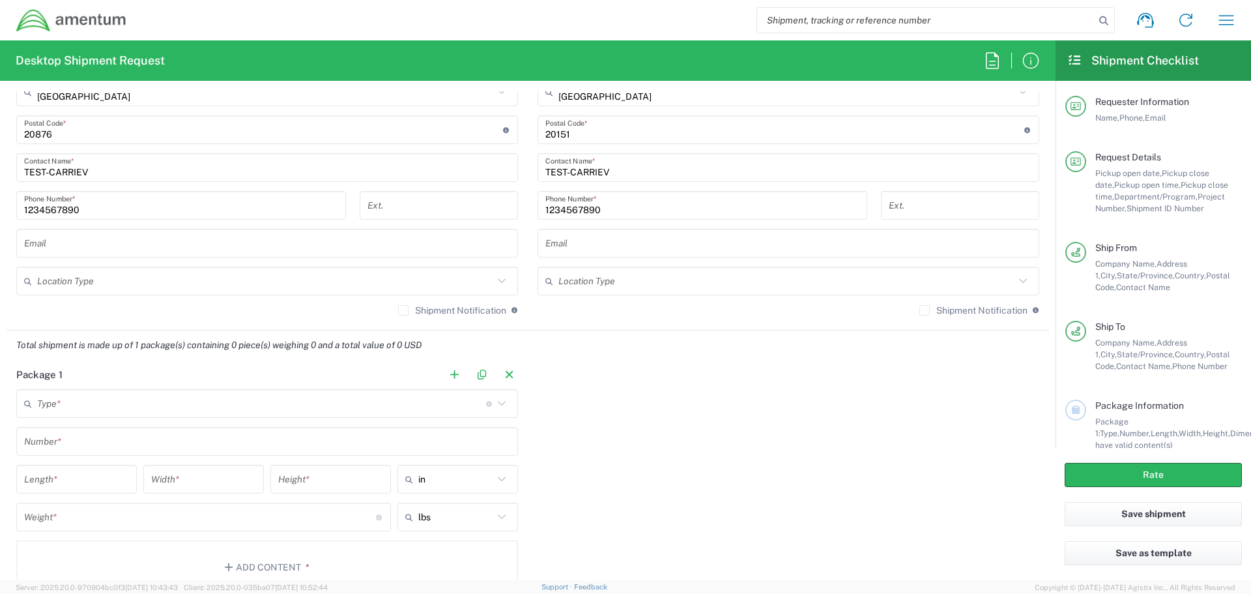
click at [497, 406] on icon at bounding box center [501, 403] width 17 height 17
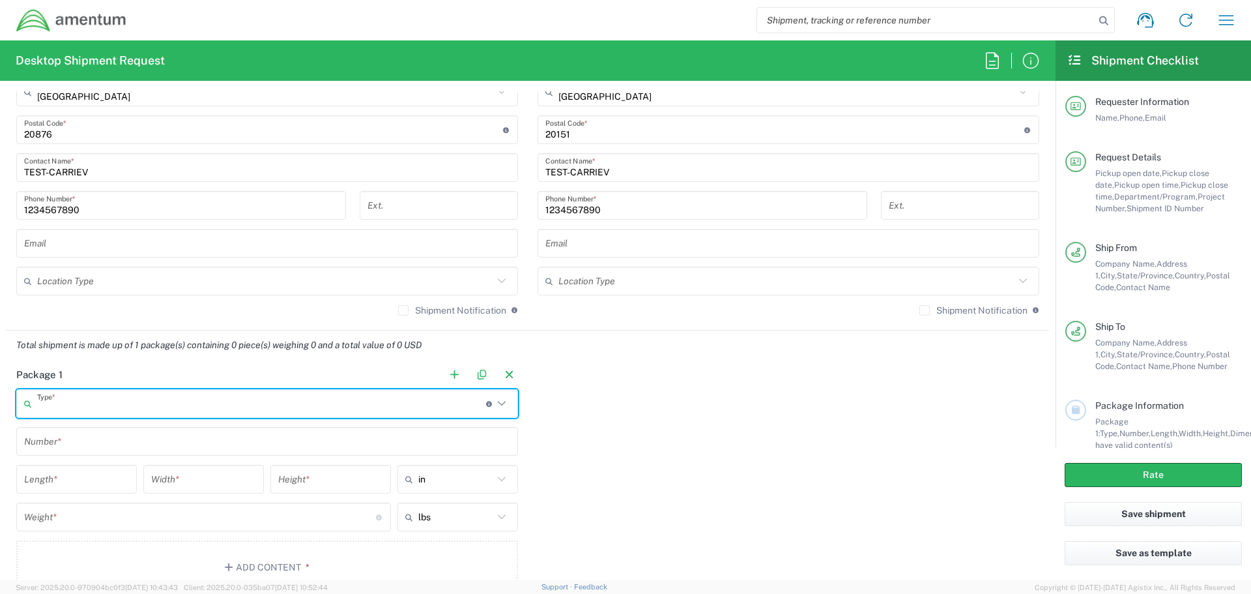
click at [498, 405] on icon at bounding box center [502, 403] width 8 height 5
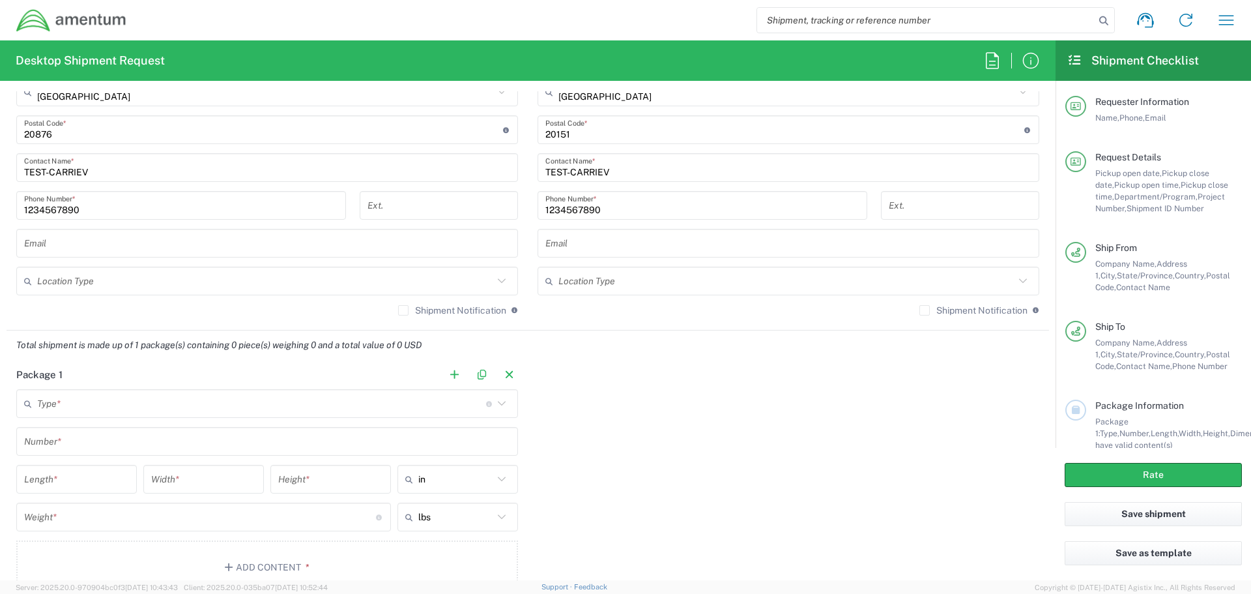
click at [498, 405] on icon at bounding box center [502, 403] width 8 height 5
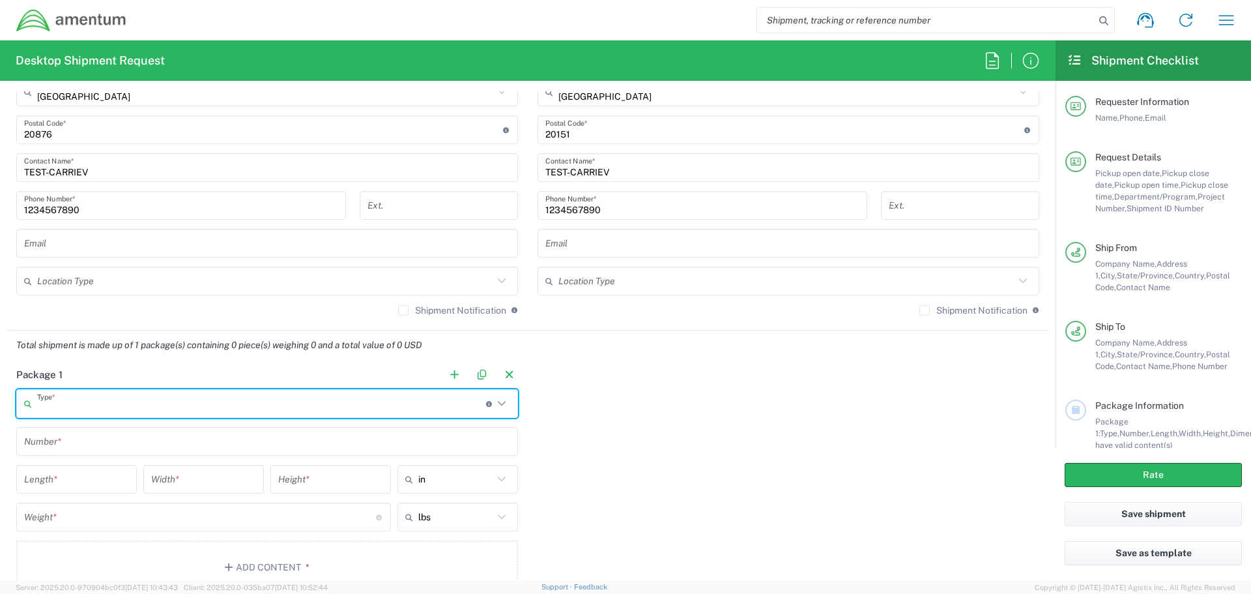
click at [498, 405] on icon at bounding box center [502, 403] width 8 height 5
click at [349, 406] on input "text" at bounding box center [261, 403] width 449 height 23
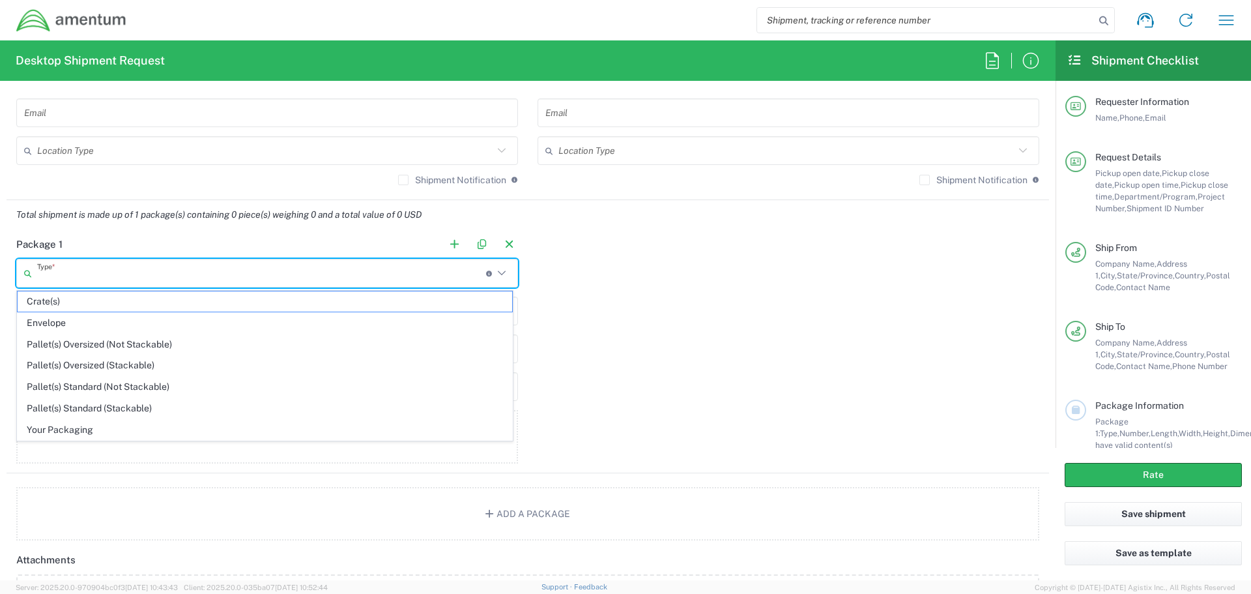
click at [504, 270] on icon at bounding box center [501, 273] width 17 height 17
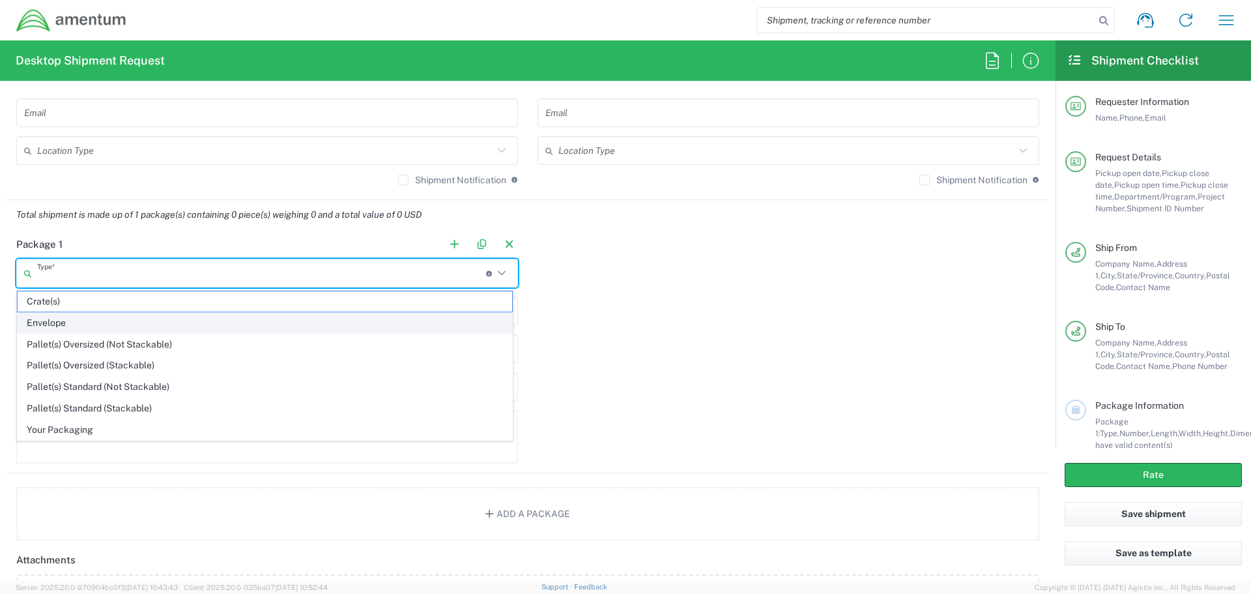
click at [214, 325] on span "Envelope" at bounding box center [265, 323] width 495 height 20
type input "Envelope"
type input "1"
type input "9.5"
type input "12.5"
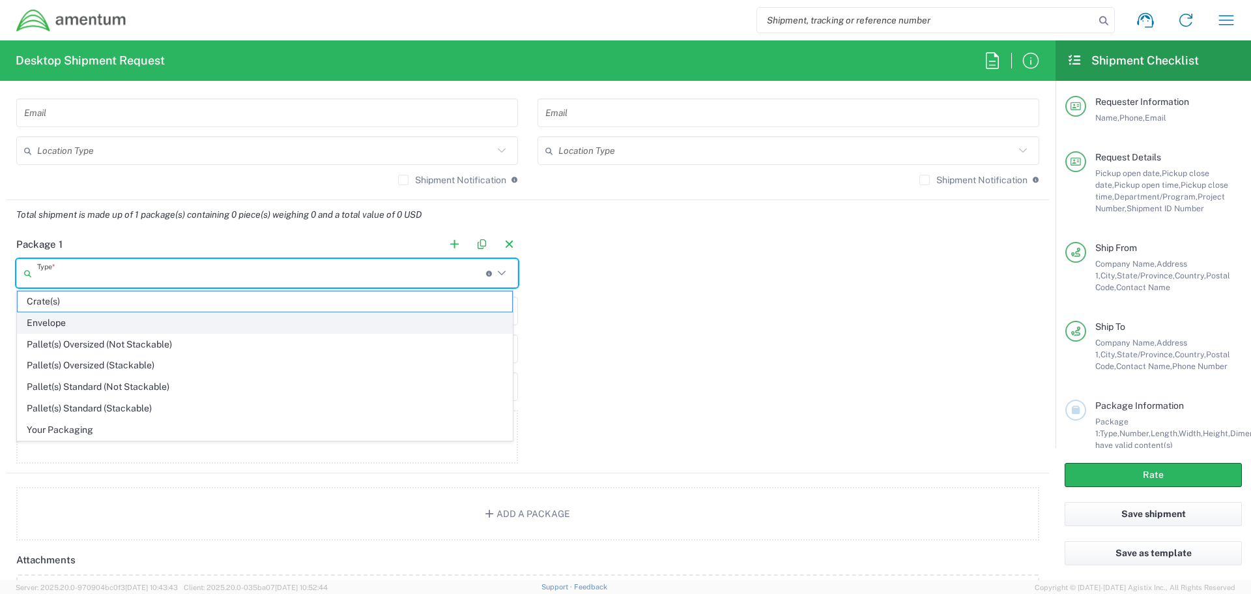
type input "0.25"
type input "1"
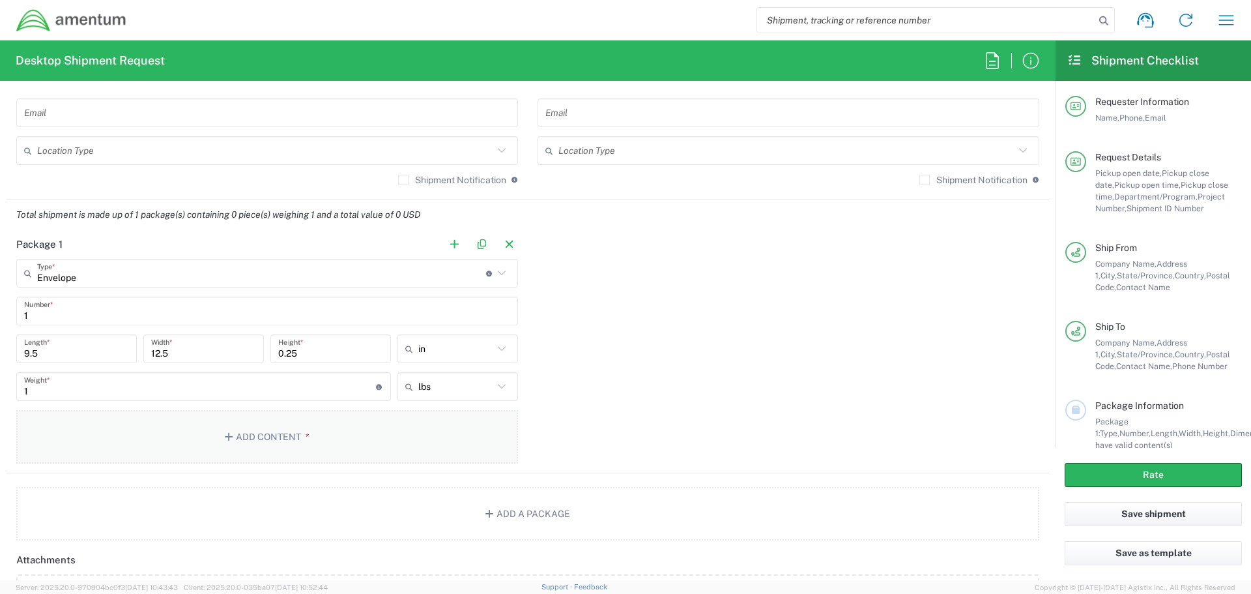
click at [284, 449] on button "Add Content *" at bounding box center [267, 436] width 502 height 53
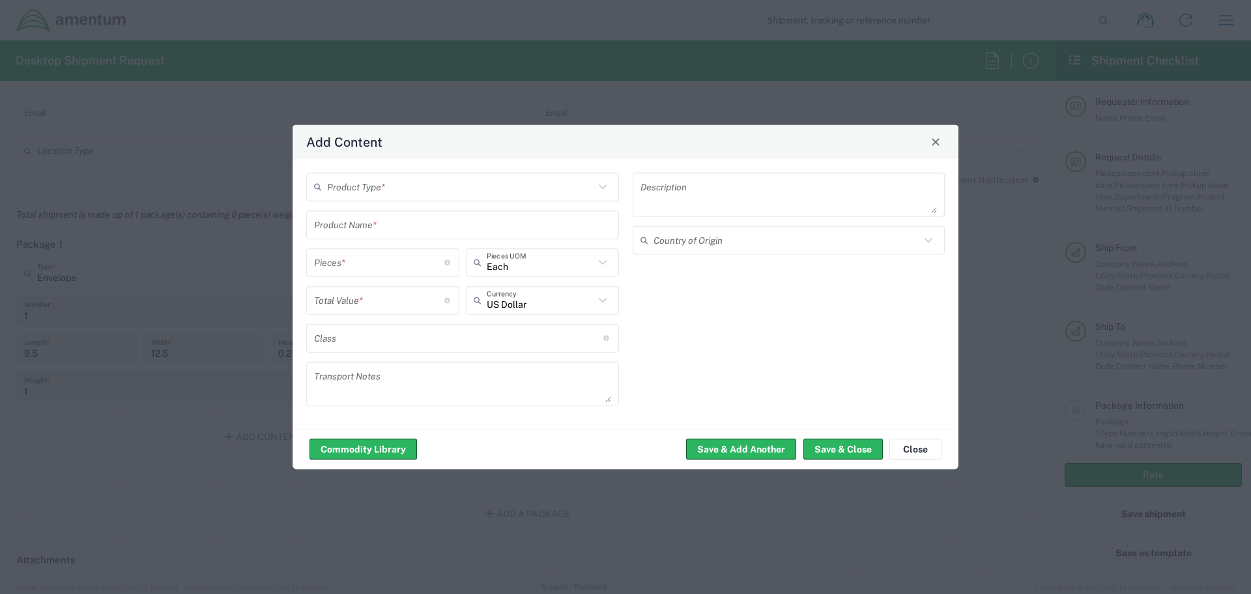
click at [377, 196] on input "text" at bounding box center [460, 186] width 267 height 23
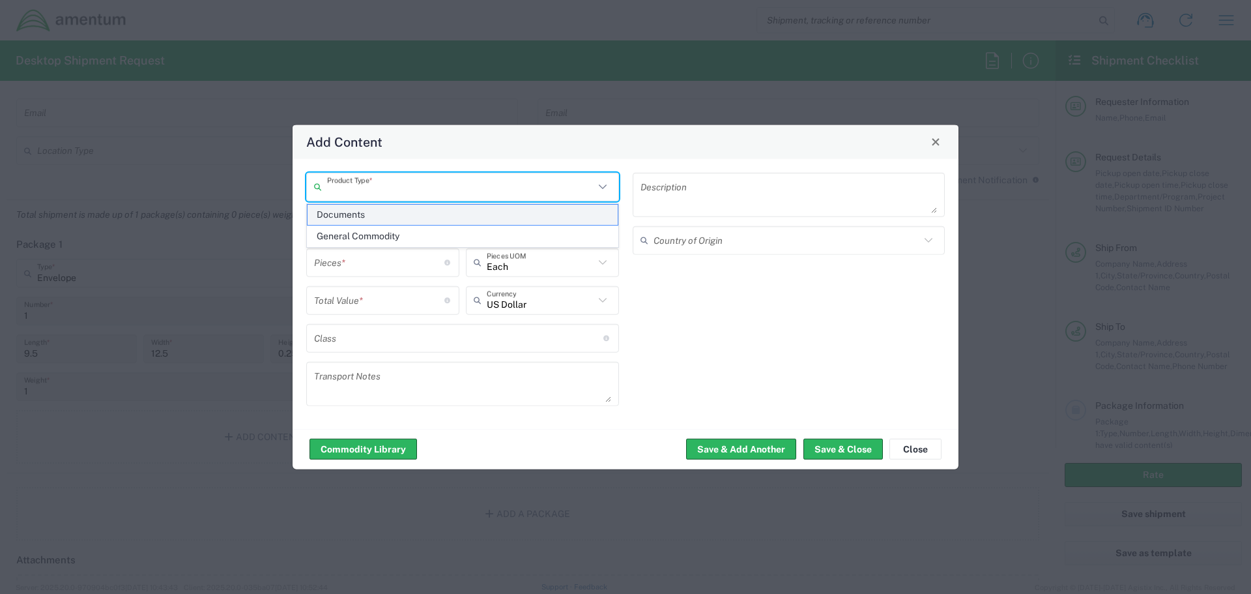
click at [373, 214] on span "Documents" at bounding box center [463, 215] width 310 height 20
type input "Documents"
type input "1"
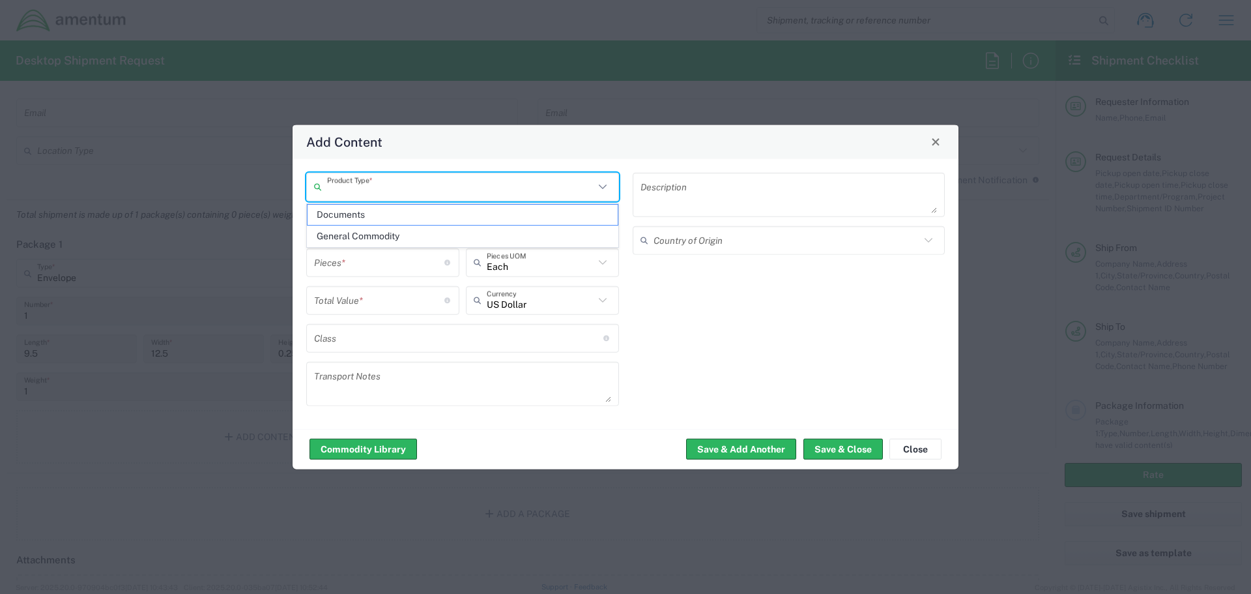
type textarea "Documents"
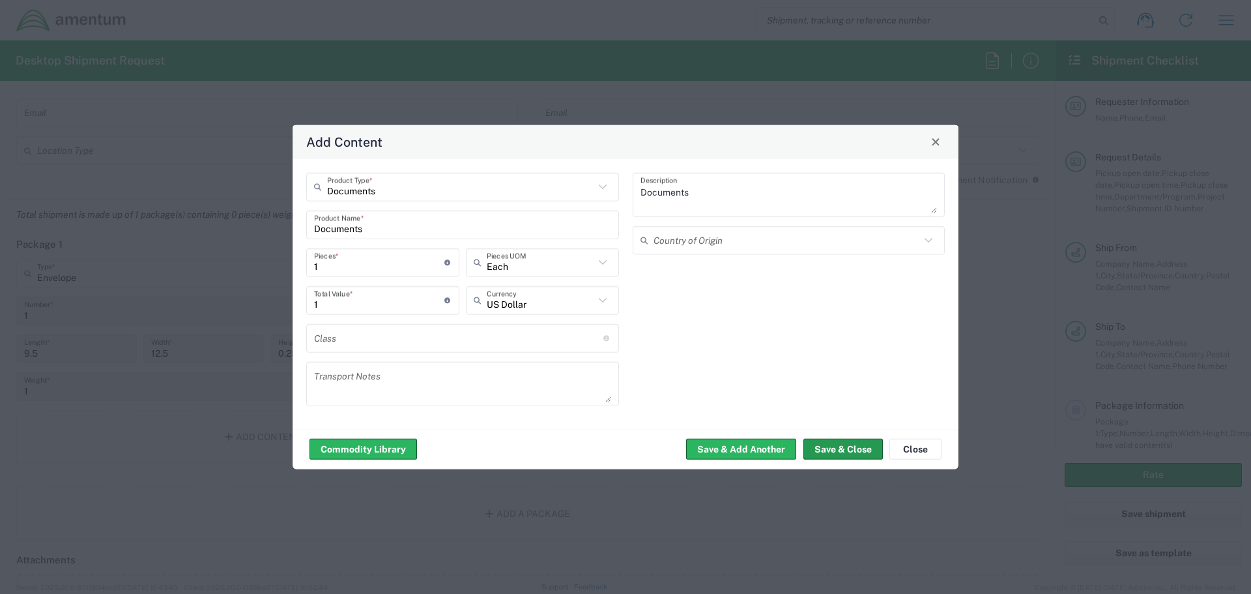
click at [828, 449] on button "Save & Close" at bounding box center [844, 449] width 80 height 21
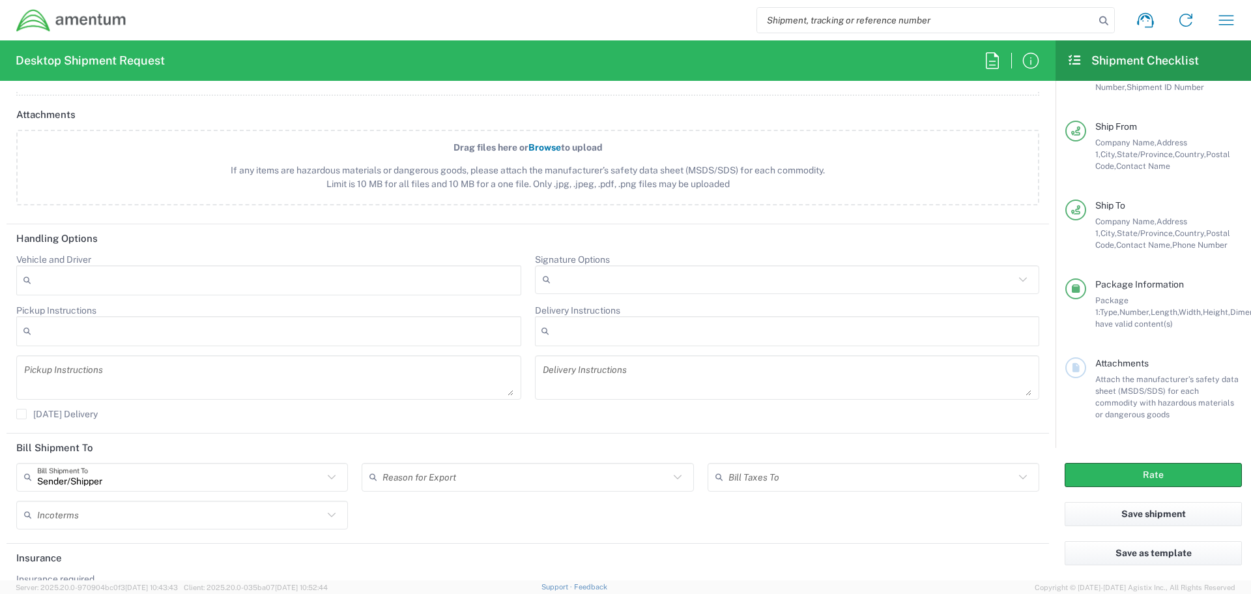
scroll to position [1546, 0]
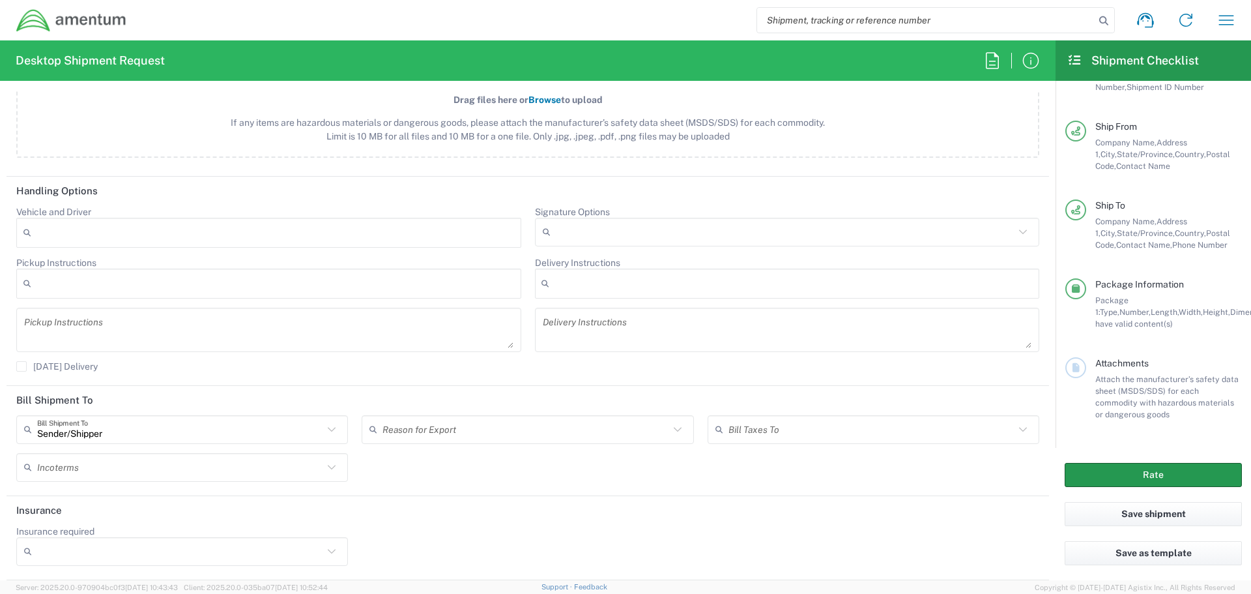
click at [1161, 471] on button "Rate" at bounding box center [1153, 475] width 177 height 24
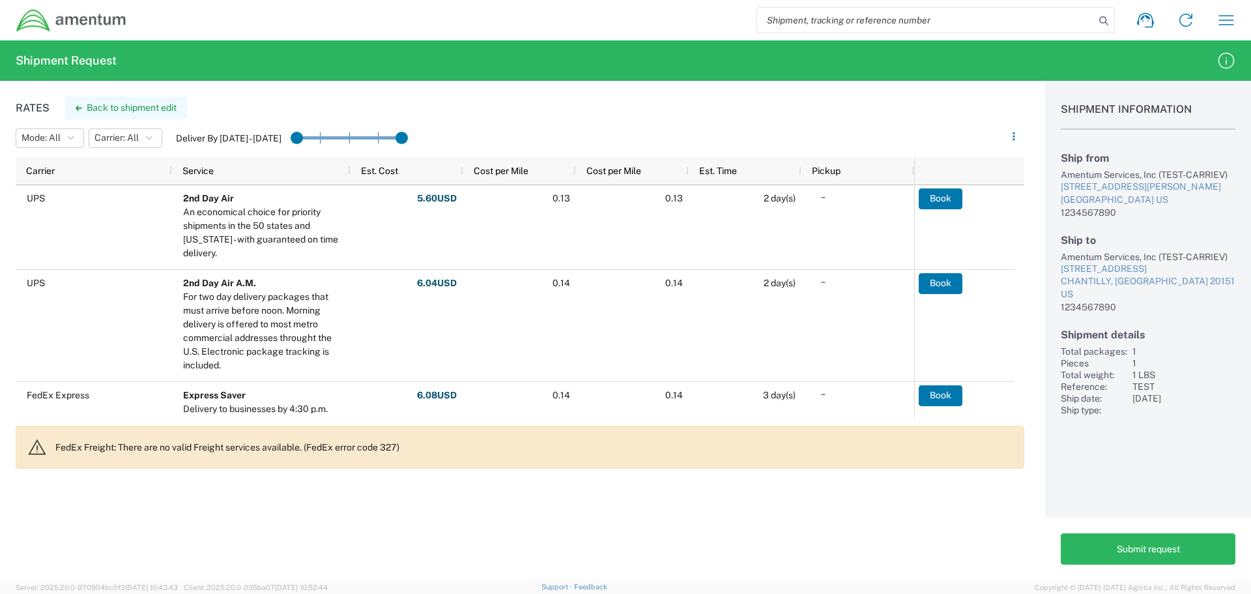
click at [121, 111] on button "Back to shipment edit" at bounding box center [126, 107] width 122 height 23
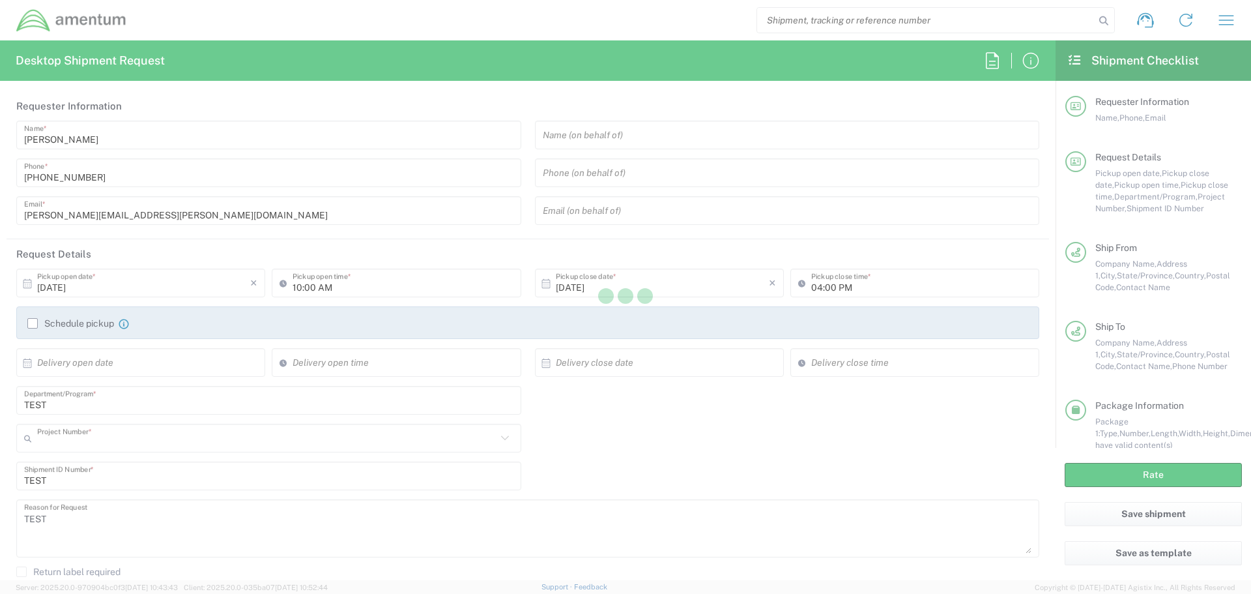
type input "0002.001000.000000"
type input "[US_STATE]"
type input "Envelope"
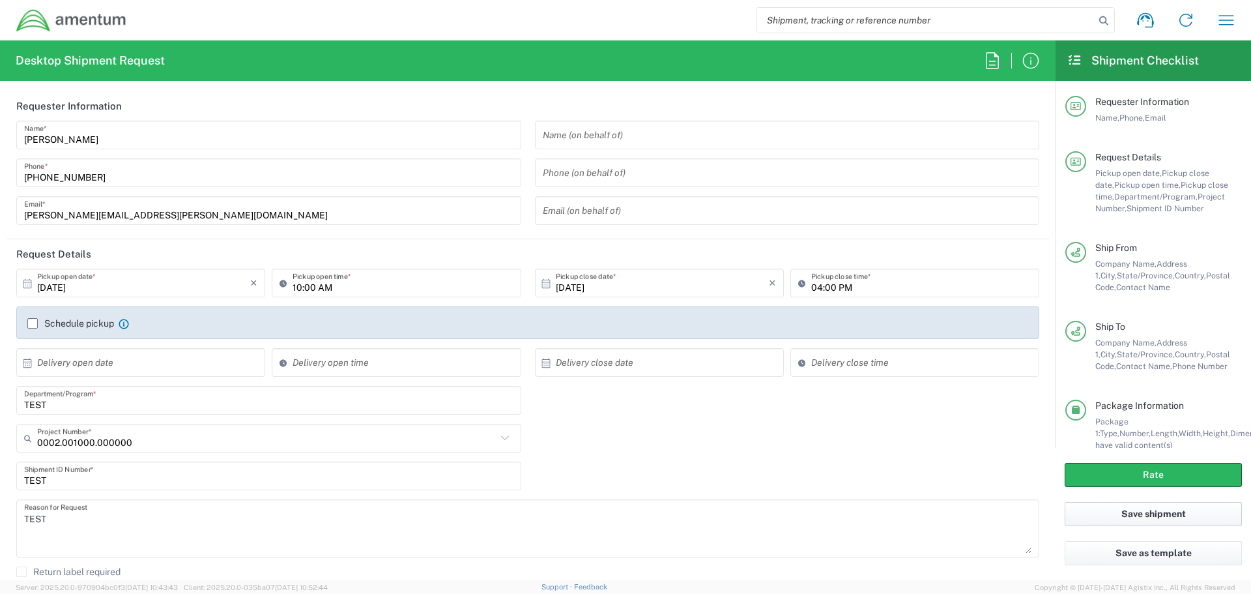
click at [1165, 514] on button "Save shipment" at bounding box center [1153, 514] width 177 height 24
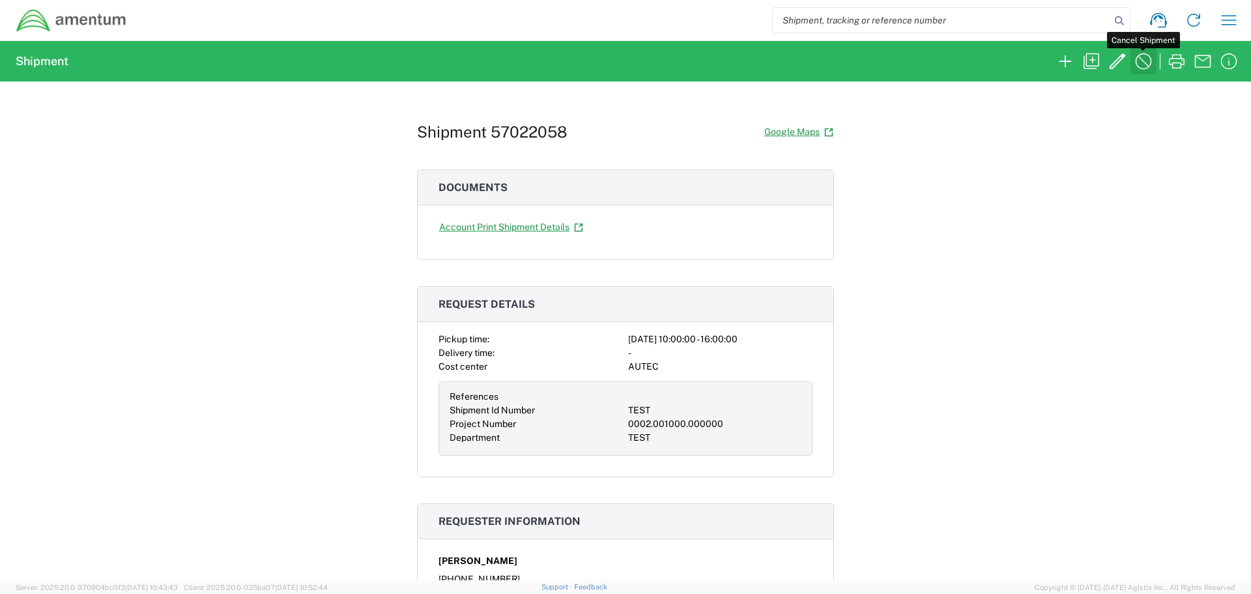
click at [1142, 61] on icon "button" at bounding box center [1143, 61] width 21 height 21
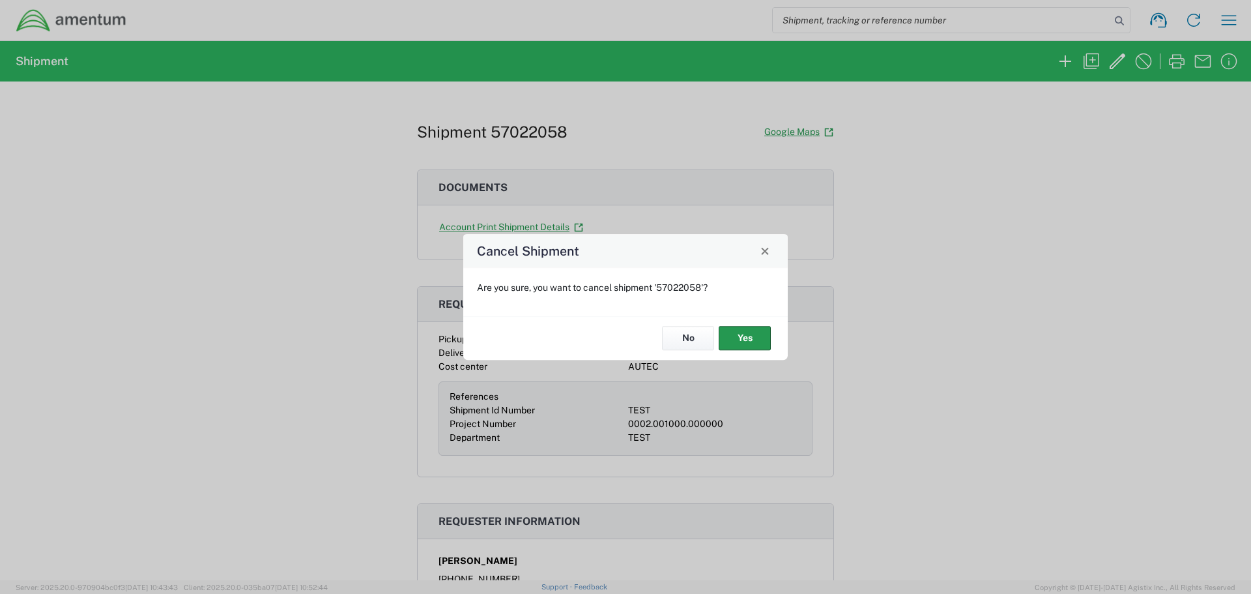
click at [731, 342] on button "Yes" at bounding box center [745, 338] width 52 height 24
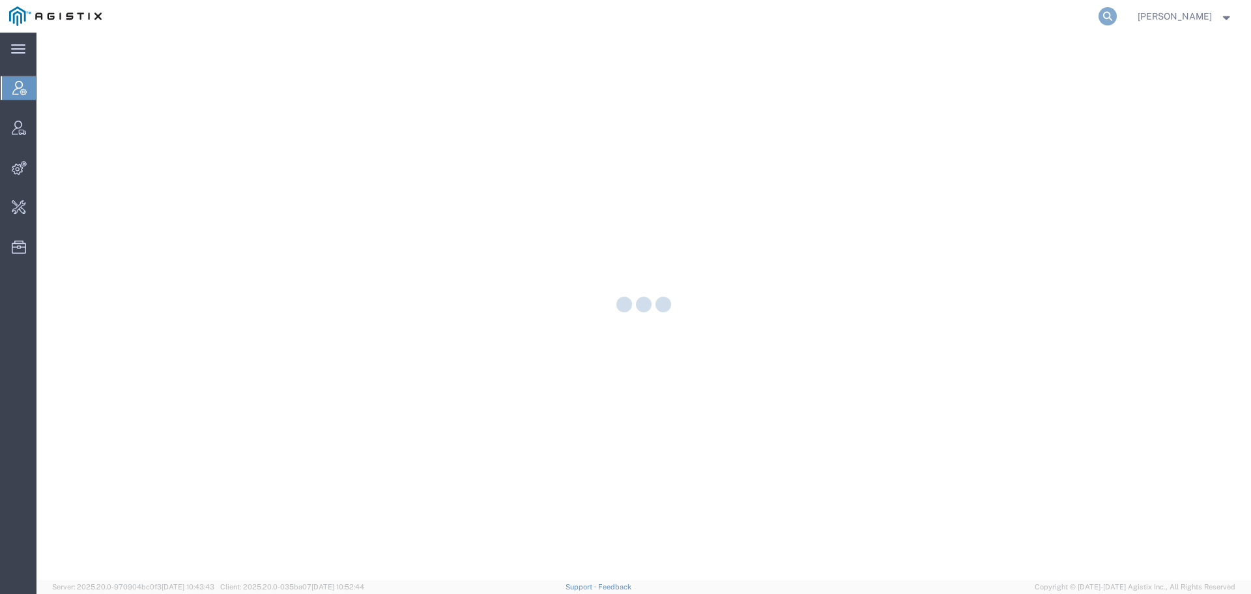
click at [1117, 13] on icon at bounding box center [1108, 16] width 18 height 18
paste input "56977993"
type input "56977993"
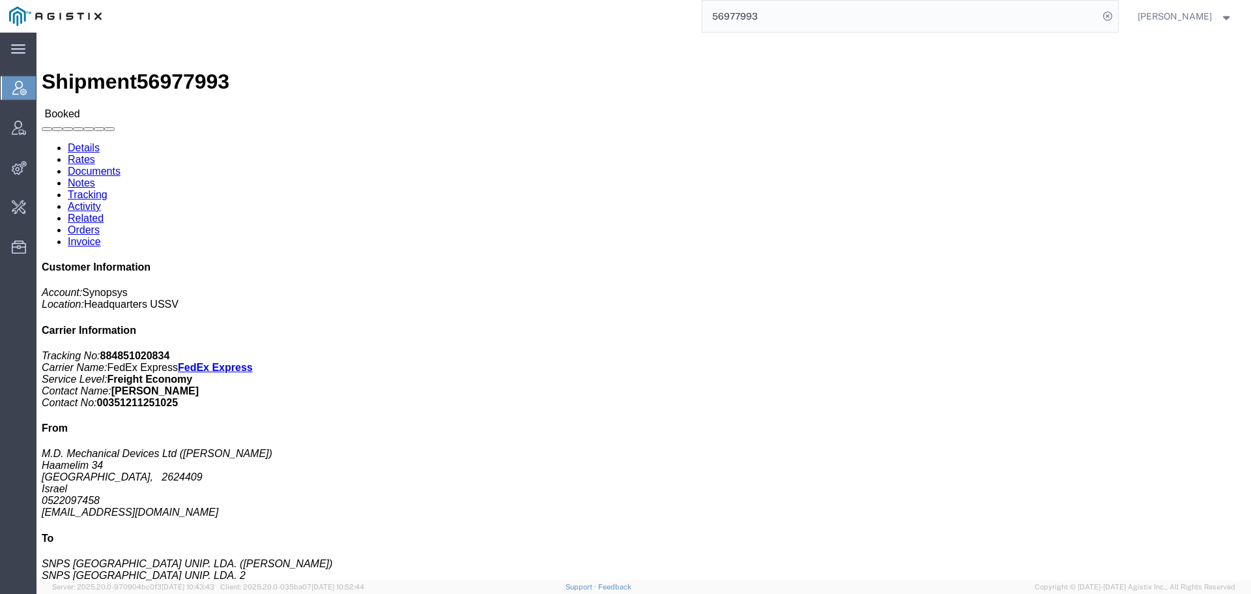
click link "Documents"
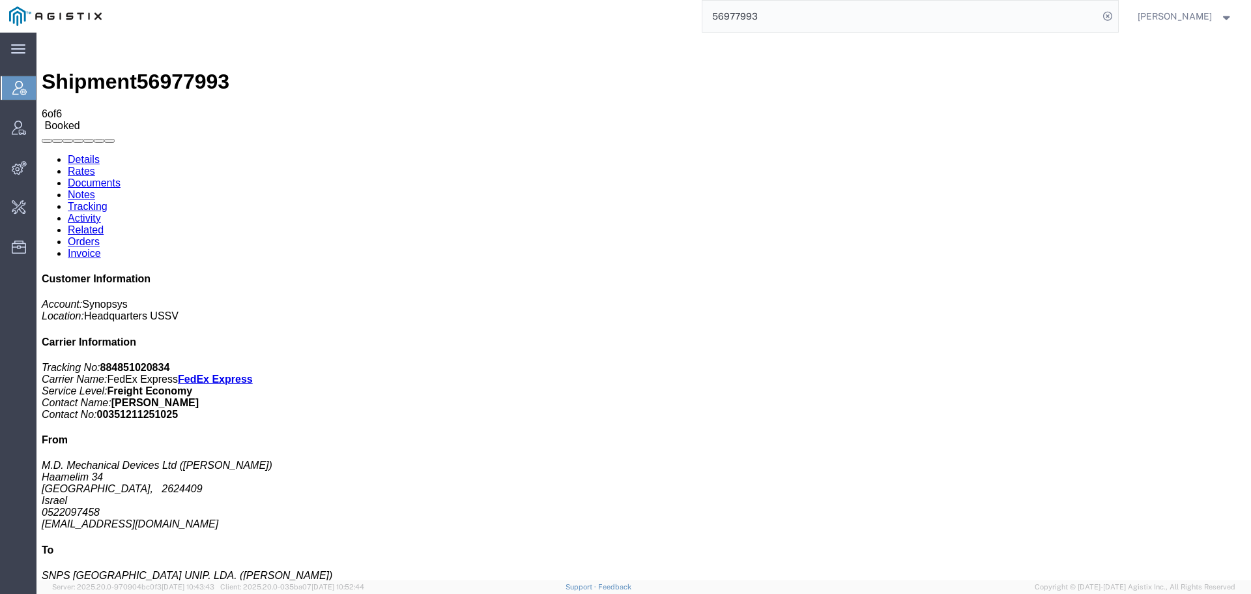
click at [83, 154] on link "Details" at bounding box center [84, 159] width 32 height 11
click link "Activity"
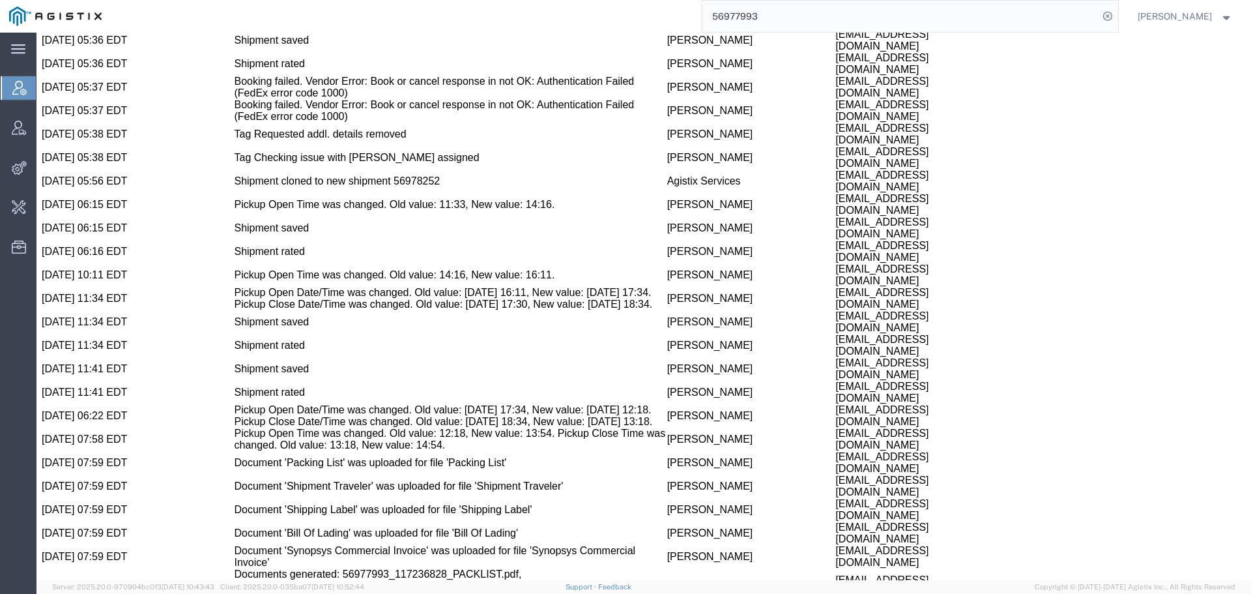
scroll to position [1373, 0]
